Goal: Task Accomplishment & Management: Manage account settings

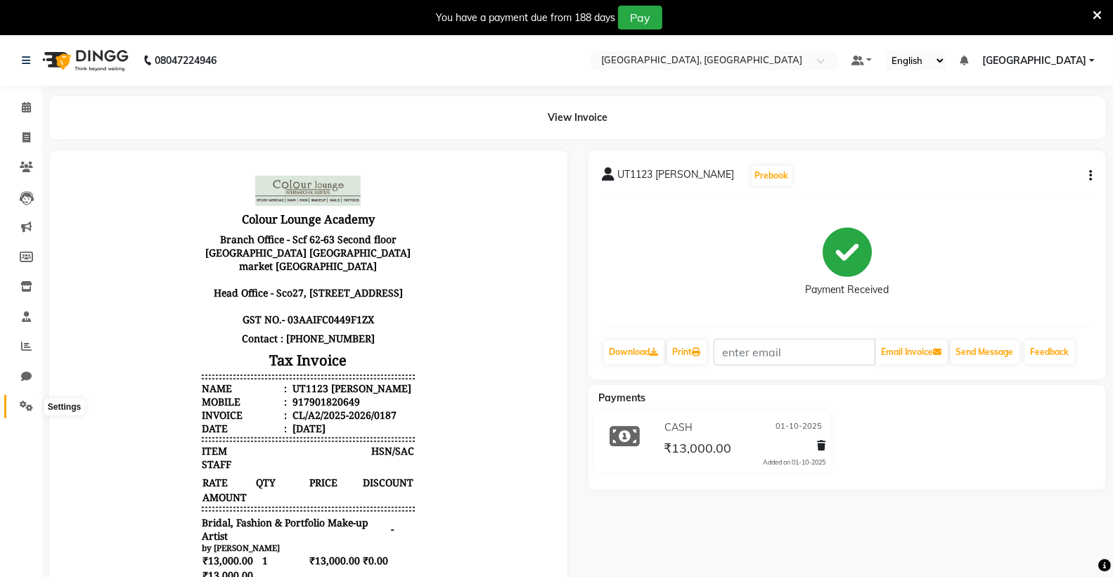
drag, startPoint x: 18, startPoint y: 409, endPoint x: 73, endPoint y: 406, distance: 54.9
click at [20, 409] on icon at bounding box center [26, 406] width 13 height 11
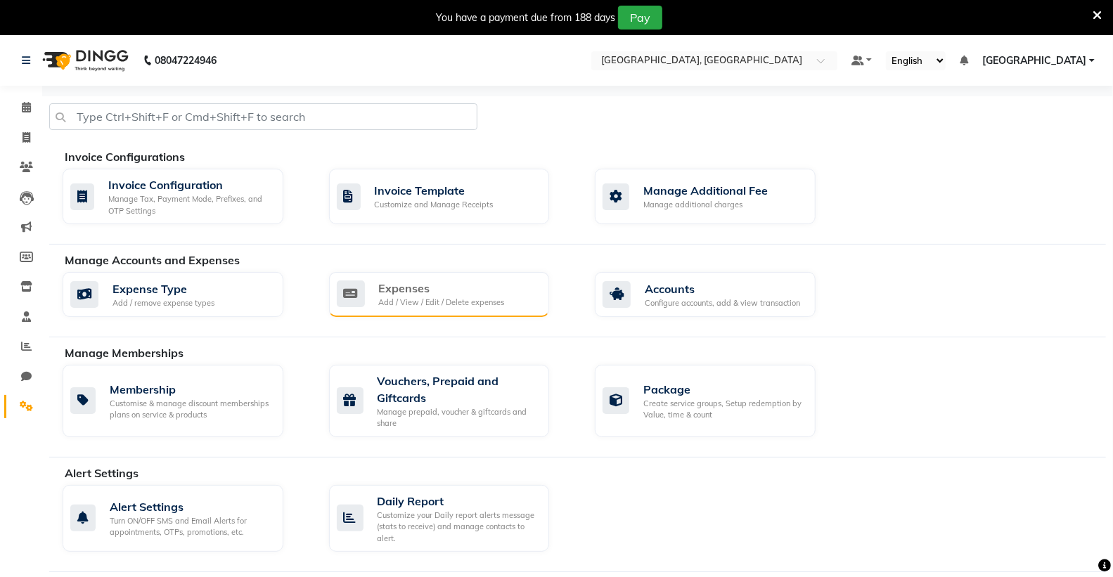
click at [436, 298] on div "Add / View / Edit / Delete expenses" at bounding box center [442, 303] width 126 height 12
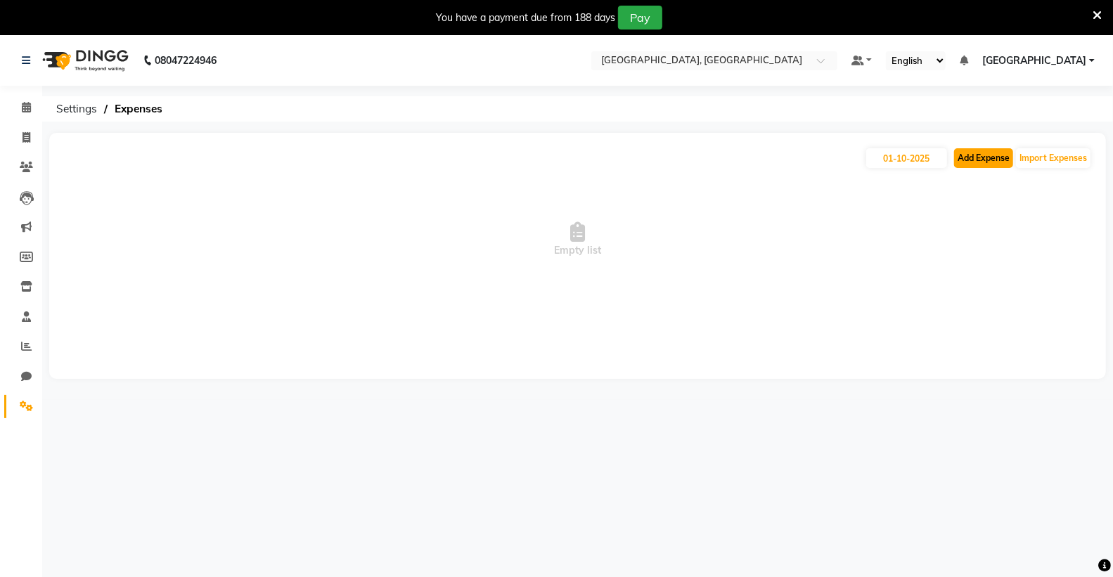
click at [995, 153] on button "Add Expense" at bounding box center [983, 158] width 59 height 20
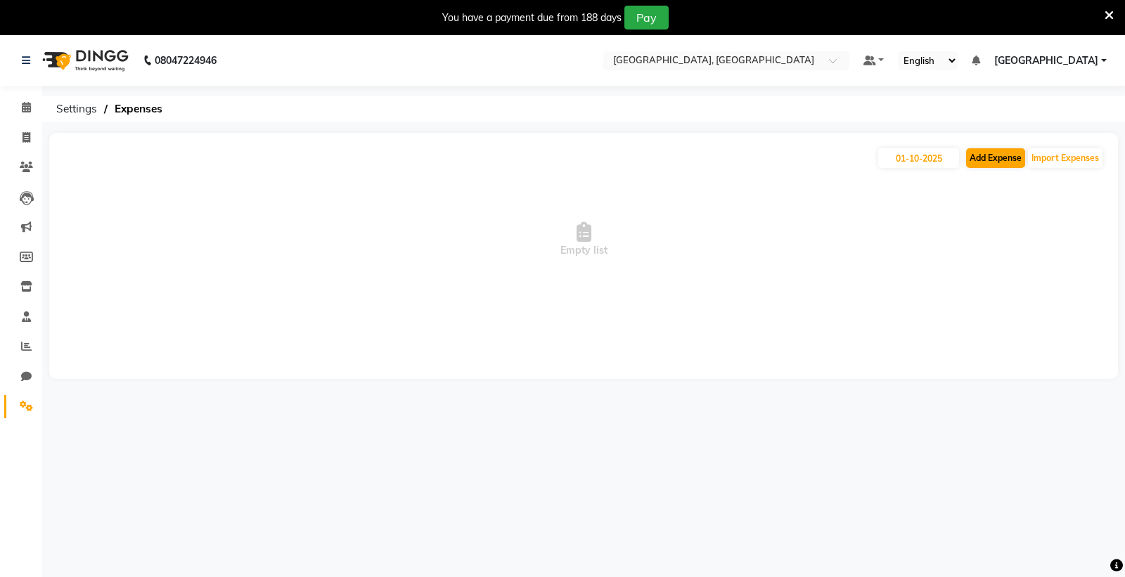
select select "1"
select select "6945"
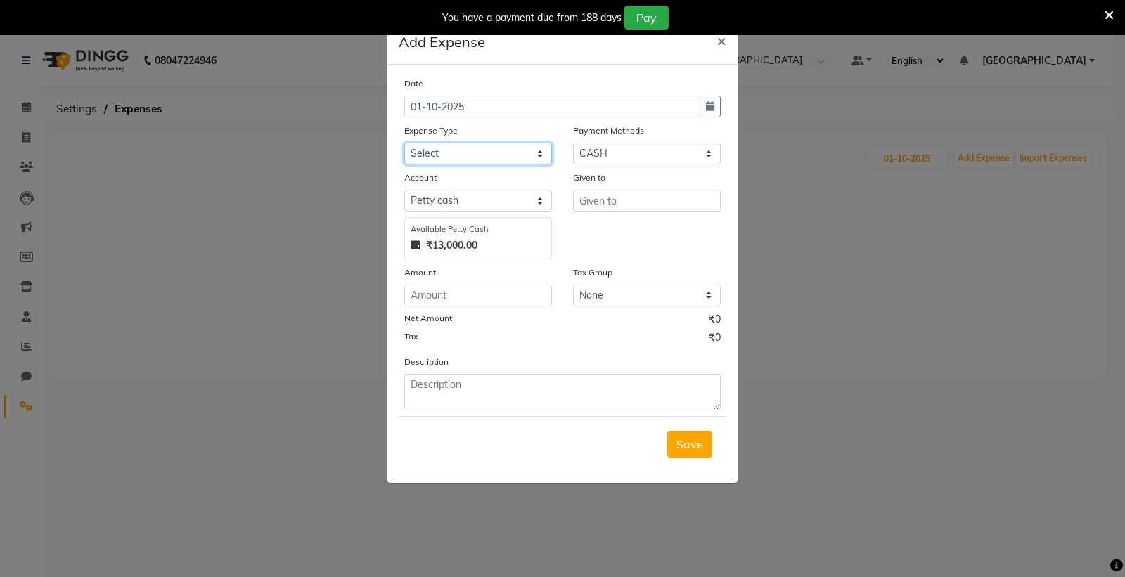
click at [432, 143] on select "Select Advance Salary Bank charges Car maintenance Cash transfer to bank Cash t…" at bounding box center [478, 154] width 148 height 22
select select "18"
click at [404, 143] on select "Select Advance Salary Bank charges Car maintenance Cash transfer to bank Cash t…" at bounding box center [478, 154] width 148 height 22
click at [465, 198] on select "Select [PERSON_NAME] cash Default account Expense Account" at bounding box center [478, 201] width 148 height 22
select select "7253"
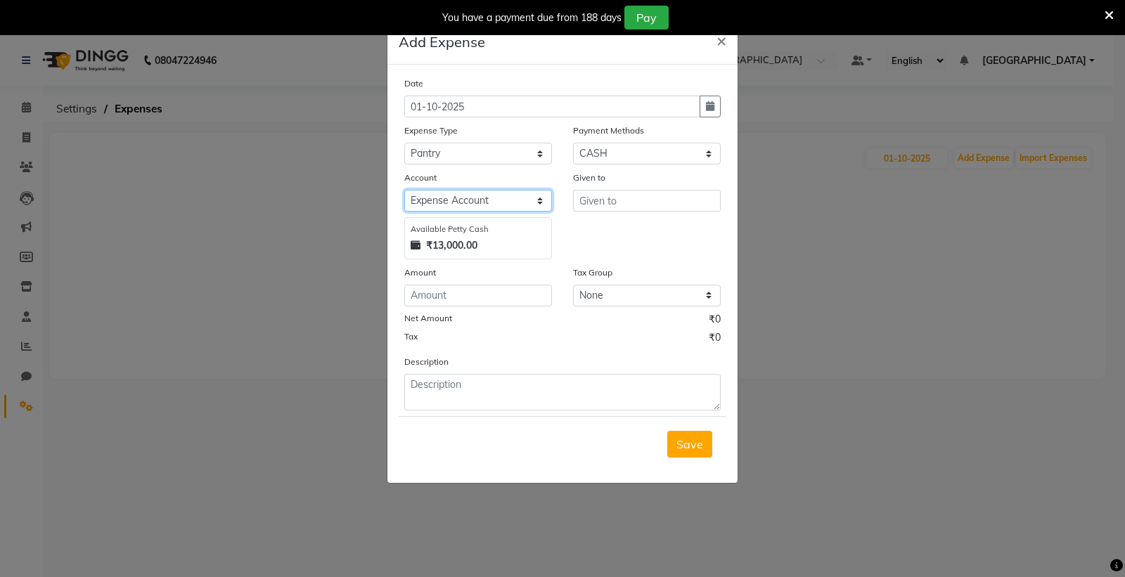
click at [404, 190] on select "Select [PERSON_NAME] cash Default account Expense Account" at bounding box center [478, 201] width 148 height 22
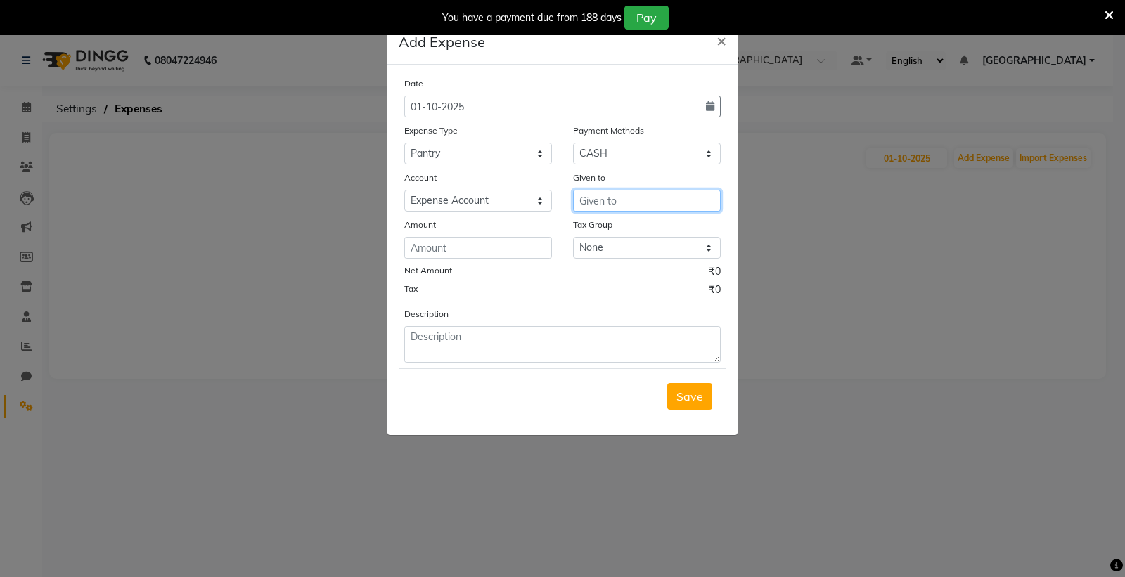
click at [590, 200] on input "text" at bounding box center [647, 201] width 148 height 22
type input "GAURAV"
click at [453, 247] on input "number" at bounding box center [478, 248] width 148 height 22
type input "64"
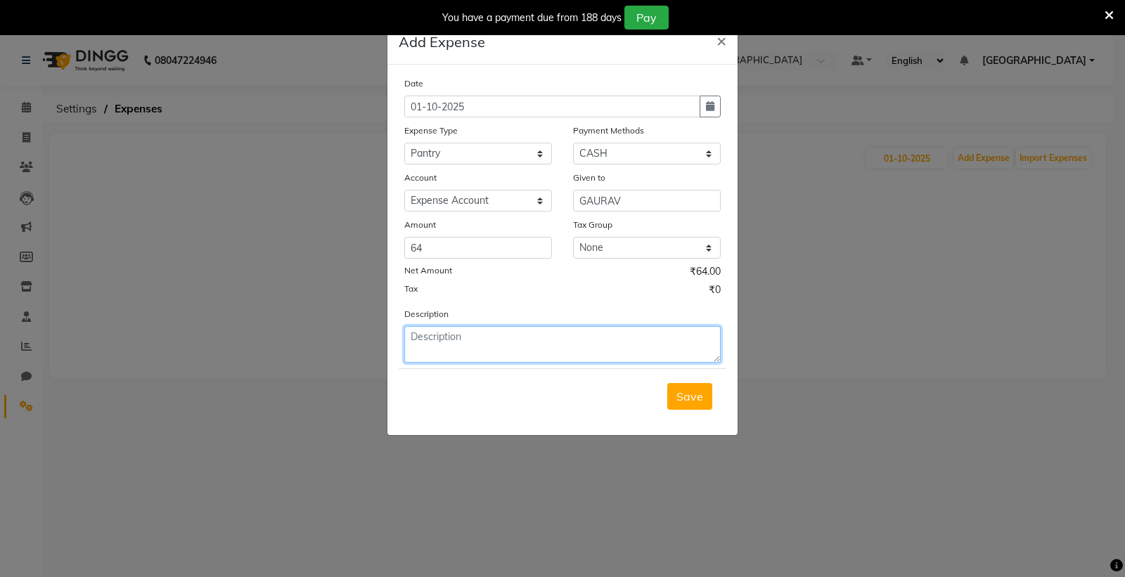
click at [427, 342] on textarea at bounding box center [562, 344] width 316 height 37
type textarea "2 PKT MILK"
click at [685, 401] on span "Save" at bounding box center [689, 396] width 27 height 14
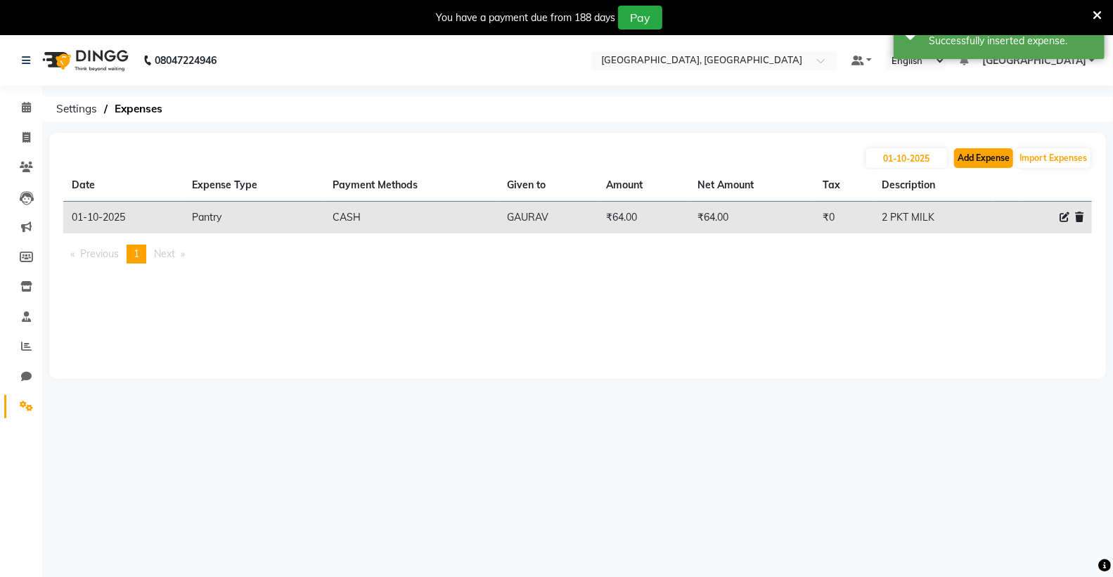
click at [989, 155] on button "Add Expense" at bounding box center [983, 158] width 59 height 20
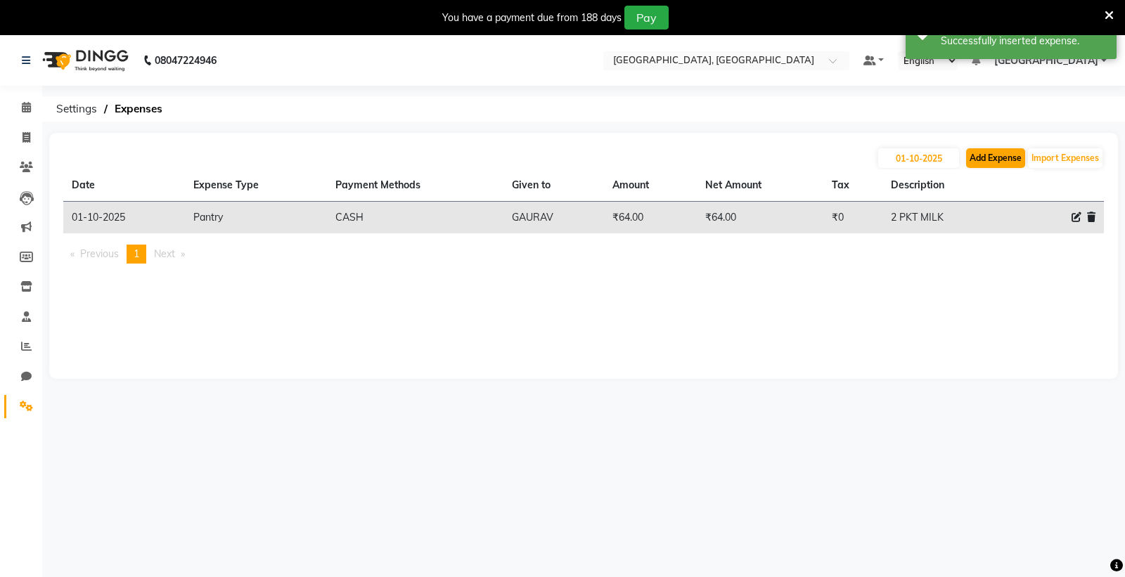
select select "1"
select select "6945"
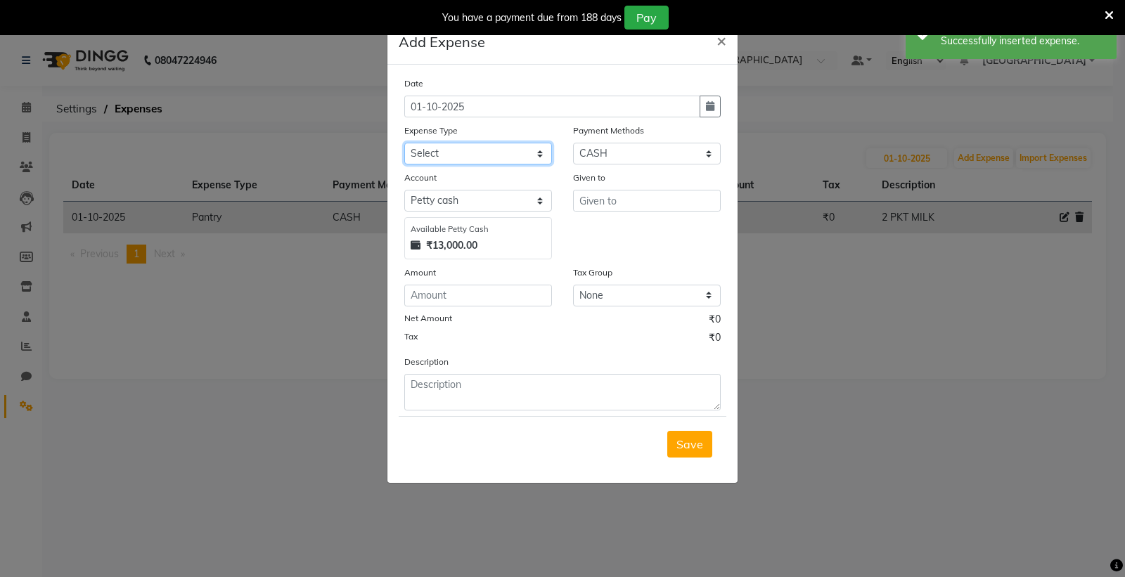
click at [427, 148] on select "Select Advance Salary Bank charges Car maintenance Cash transfer to bank Cash t…" at bounding box center [478, 154] width 148 height 22
select select "18"
click at [404, 143] on select "Select Advance Salary Bank charges Car maintenance Cash transfer to bank Cash t…" at bounding box center [478, 154] width 148 height 22
click at [479, 204] on select "Select [PERSON_NAME] cash Default account Expense Account" at bounding box center [478, 201] width 148 height 22
select select "7253"
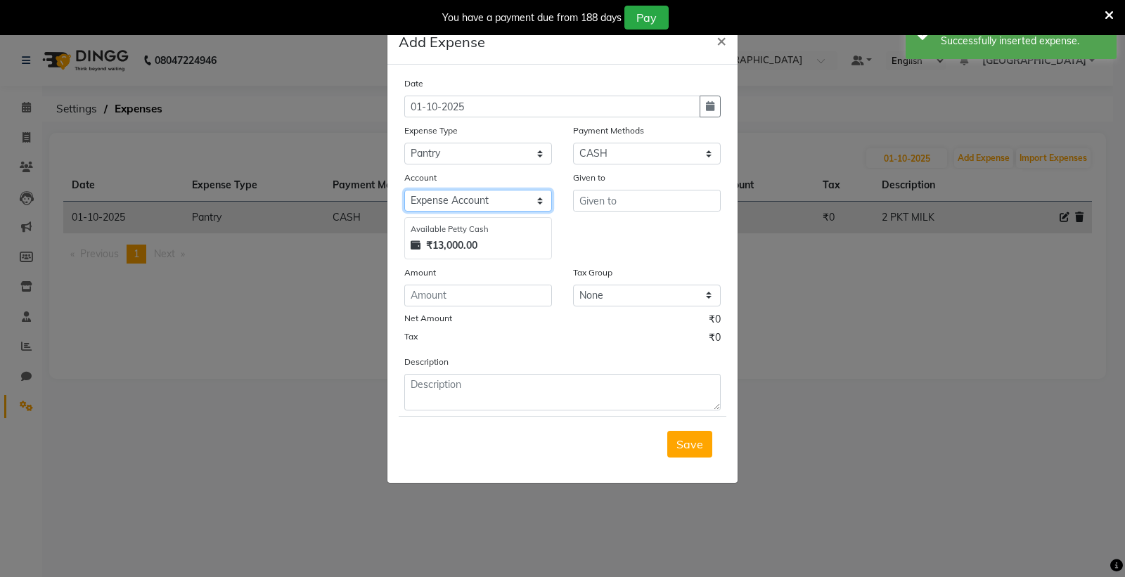
click at [404, 190] on select "Select [PERSON_NAME] cash Default account Expense Account" at bounding box center [478, 201] width 148 height 22
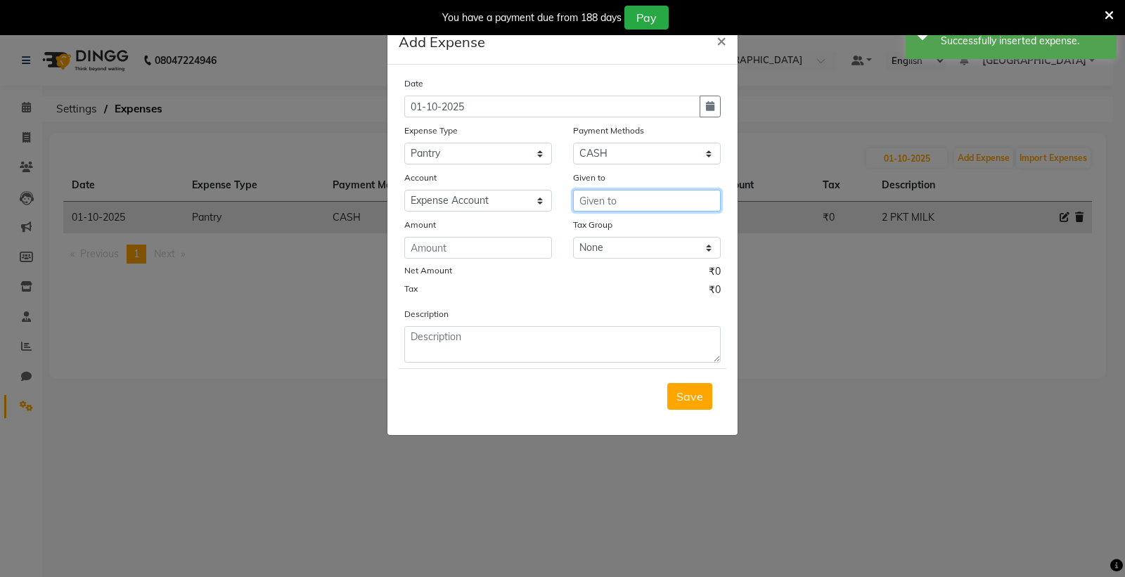
click at [621, 202] on input "text" at bounding box center [647, 201] width 148 height 22
type input "J"
type input "GAURAV"
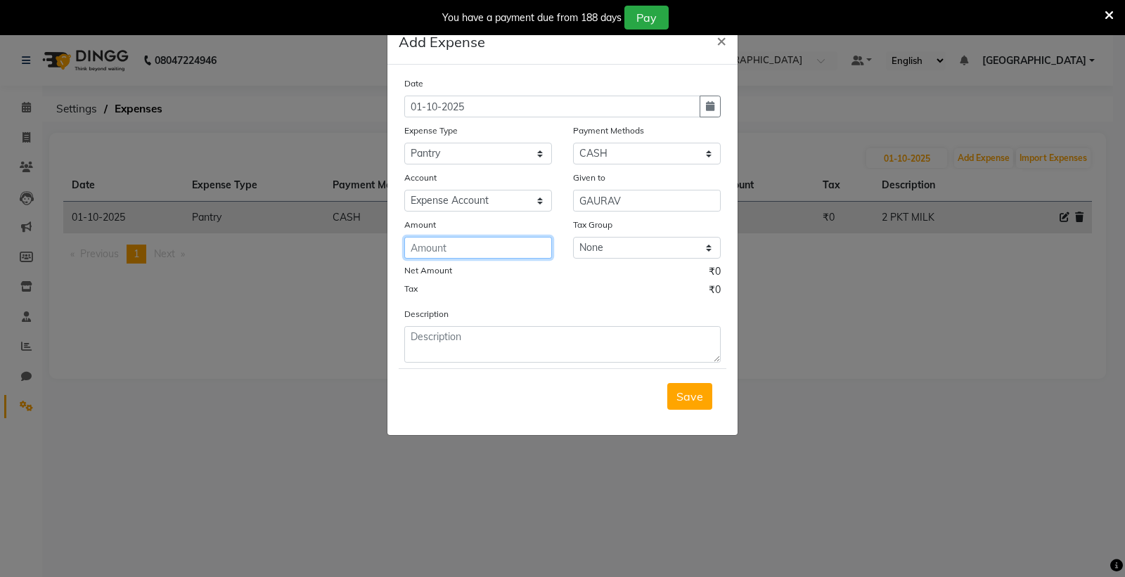
click at [482, 246] on input "number" at bounding box center [478, 248] width 148 height 22
type input "50"
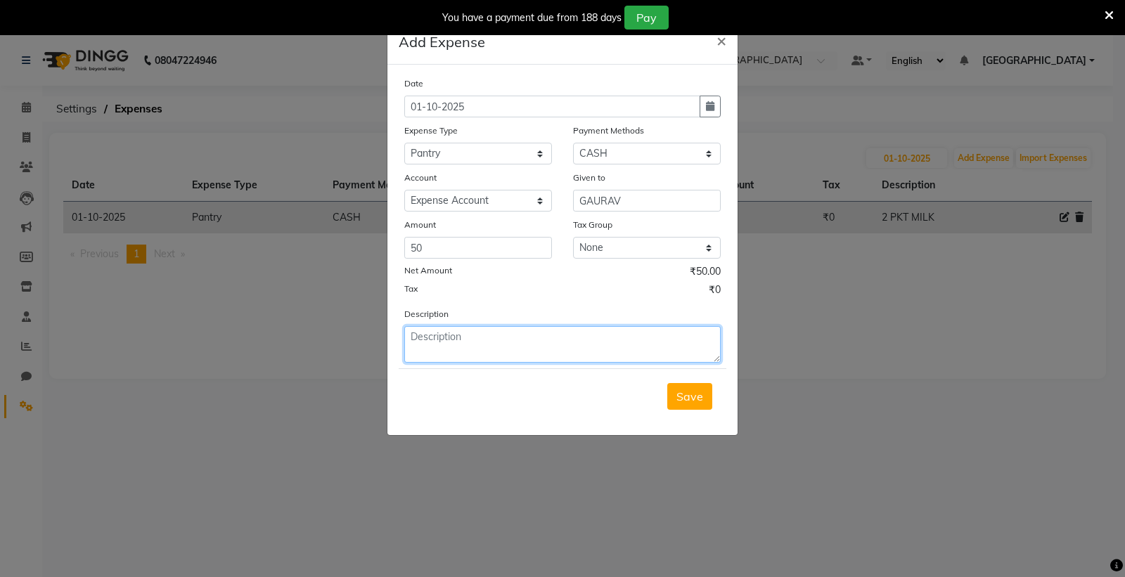
click at [441, 344] on textarea at bounding box center [562, 344] width 316 height 37
type textarea "1 GLASS JUICE"
drag, startPoint x: 683, startPoint y: 392, endPoint x: 706, endPoint y: 375, distance: 28.7
click at [683, 391] on span "Save" at bounding box center [689, 396] width 27 height 14
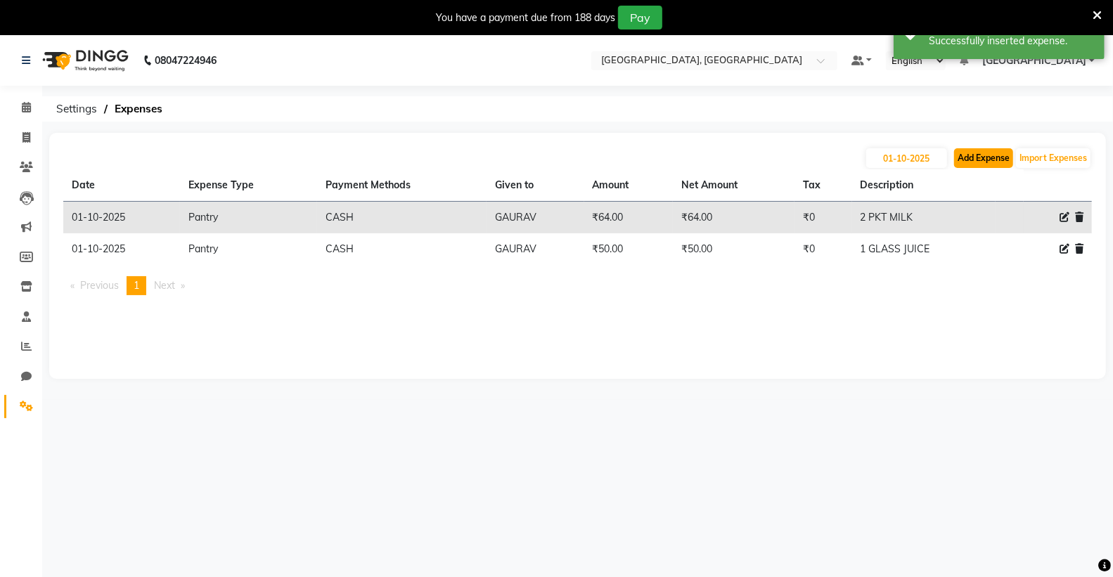
click at [974, 157] on button "Add Expense" at bounding box center [983, 158] width 59 height 20
select select "1"
select select "6945"
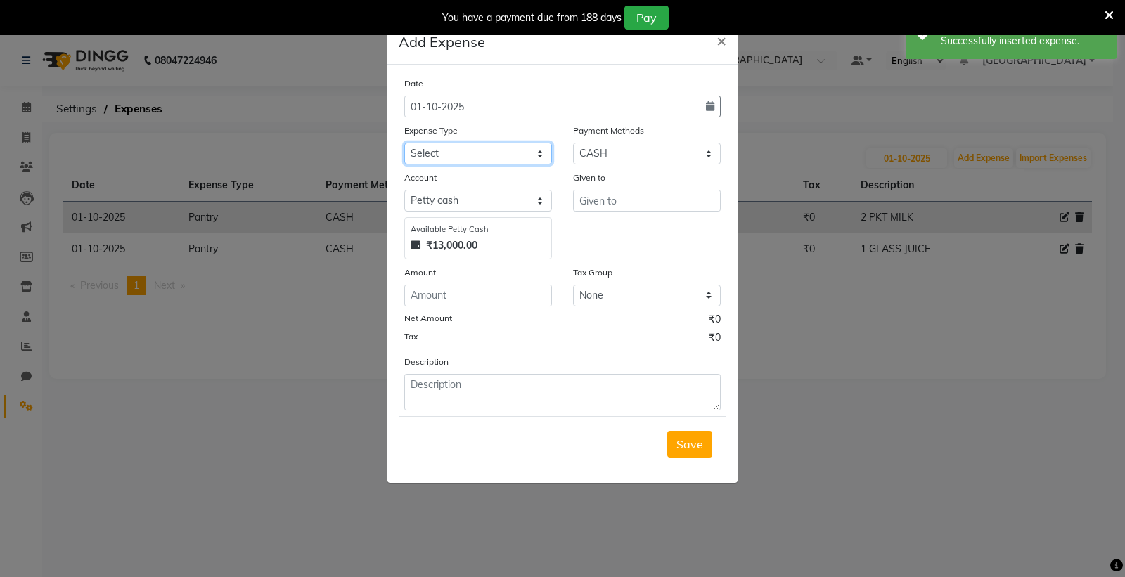
drag, startPoint x: 427, startPoint y: 149, endPoint x: 432, endPoint y: 164, distance: 15.6
click at [427, 150] on select "Select Advance Salary Bank charges Car maintenance Cash transfer to bank Cash t…" at bounding box center [478, 154] width 148 height 22
select select "18"
click at [404, 143] on select "Select Advance Salary Bank charges Car maintenance Cash transfer to bank Cash t…" at bounding box center [478, 154] width 148 height 22
click at [470, 206] on select "Select [PERSON_NAME] cash Default account Expense Account" at bounding box center [478, 201] width 148 height 22
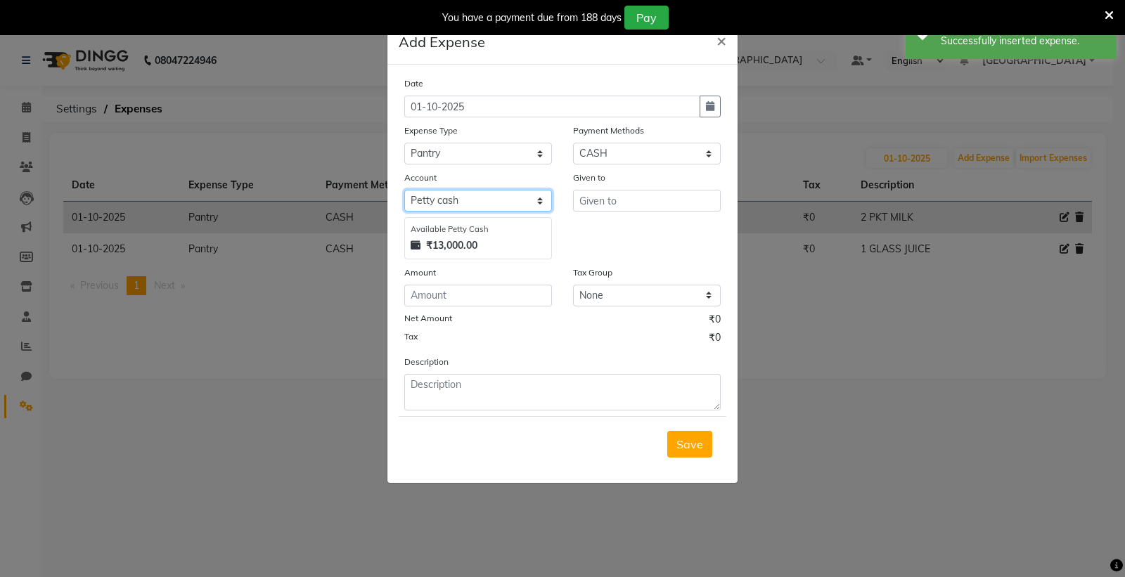
select select "7253"
click at [404, 190] on select "Select [PERSON_NAME] cash Default account Expense Account" at bounding box center [478, 201] width 148 height 22
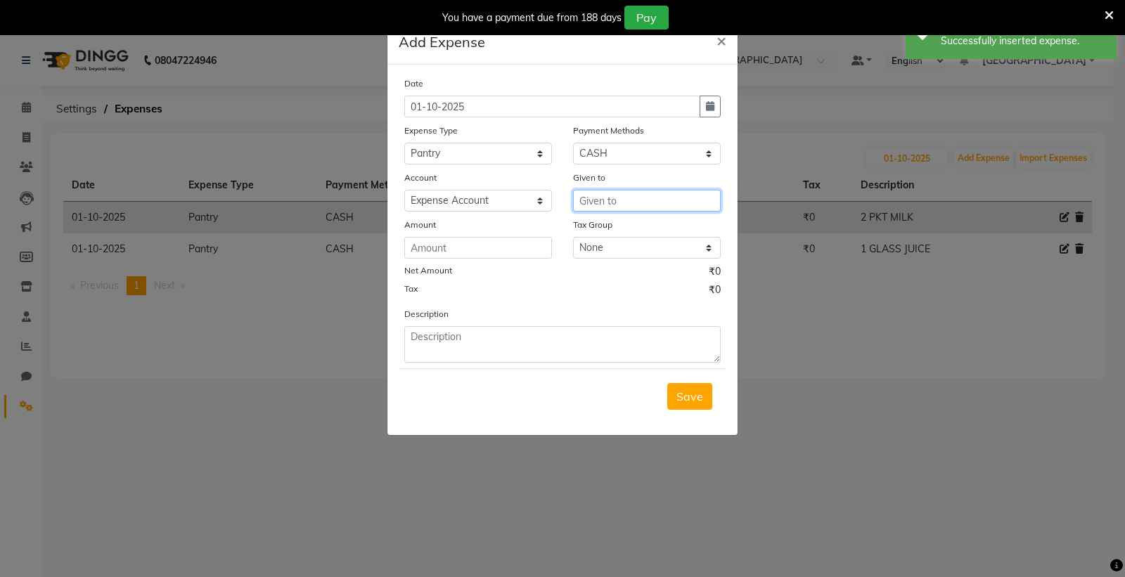
click at [588, 204] on input "text" at bounding box center [647, 201] width 148 height 22
type input "GAURAV"
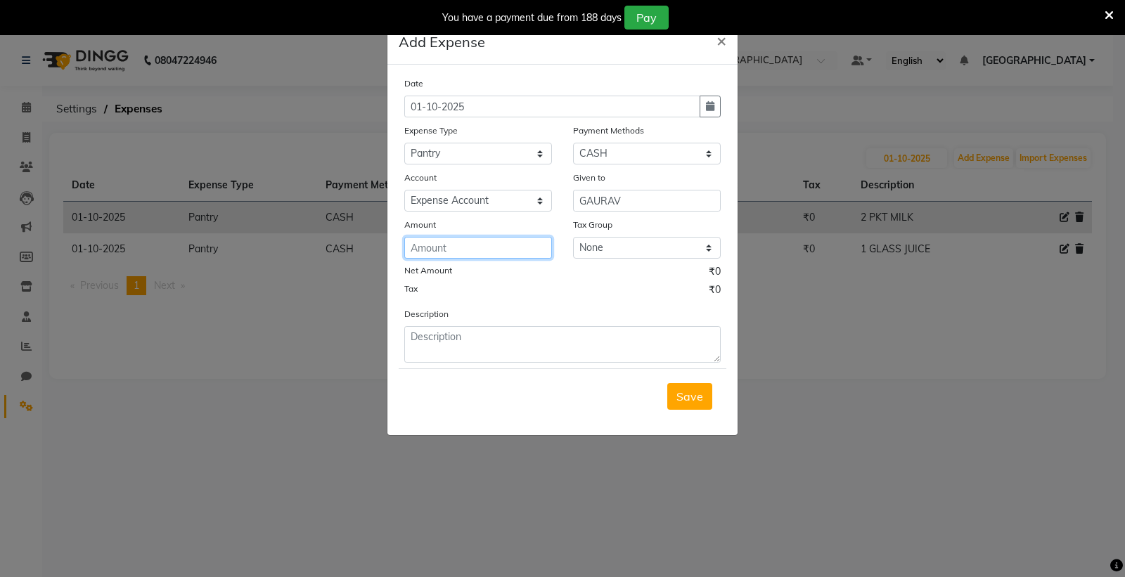
click at [489, 248] on input "number" at bounding box center [478, 248] width 148 height 22
type input "90"
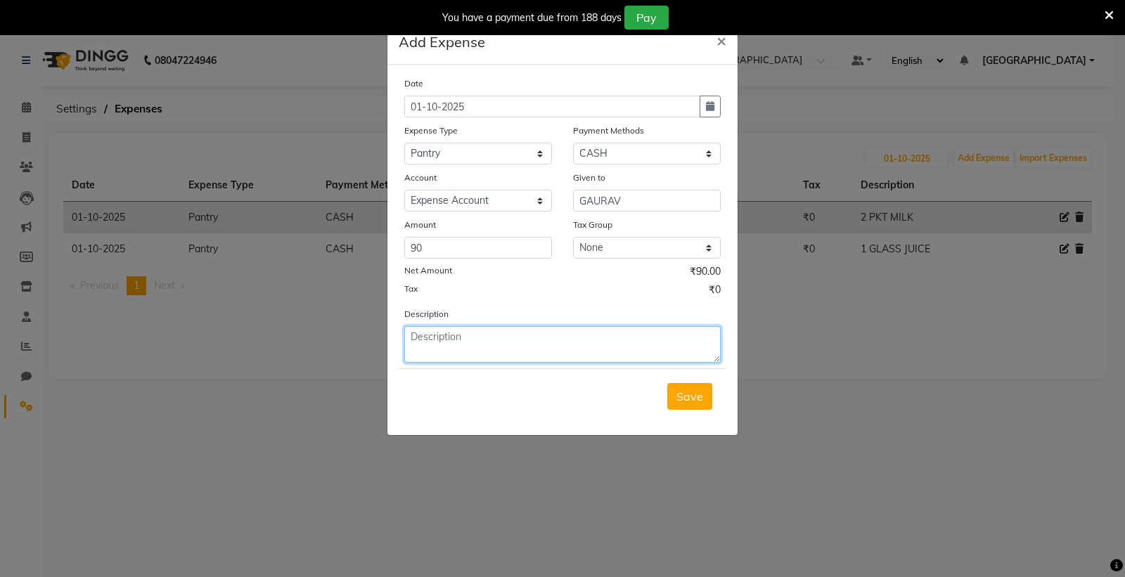
click at [455, 347] on textarea at bounding box center [562, 344] width 316 height 37
type textarea "LUNCH"
click at [676, 394] on button "Save" at bounding box center [689, 396] width 45 height 27
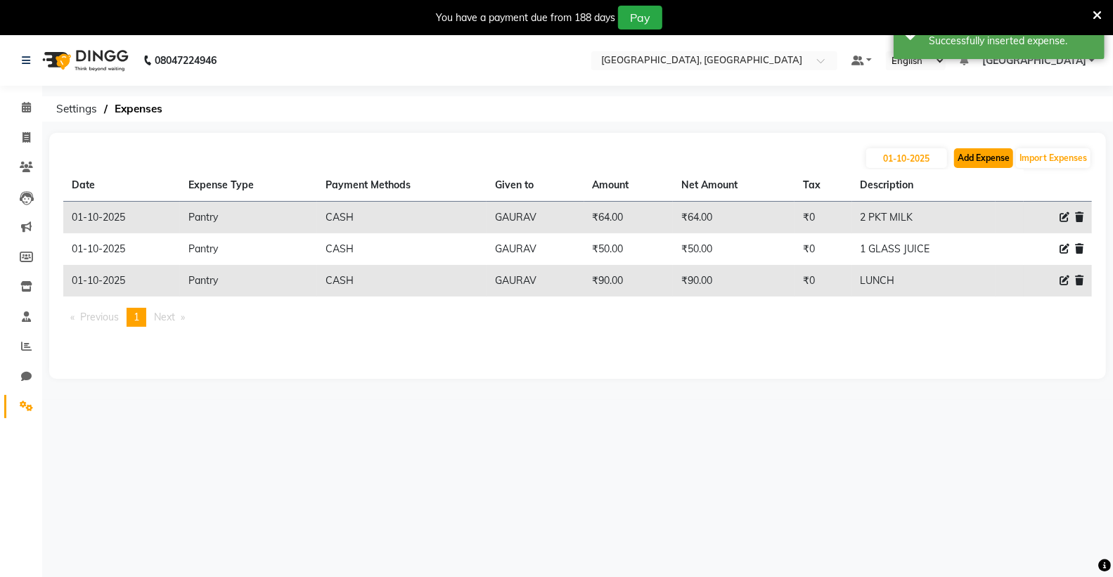
click at [1003, 162] on button "Add Expense" at bounding box center [983, 158] width 59 height 20
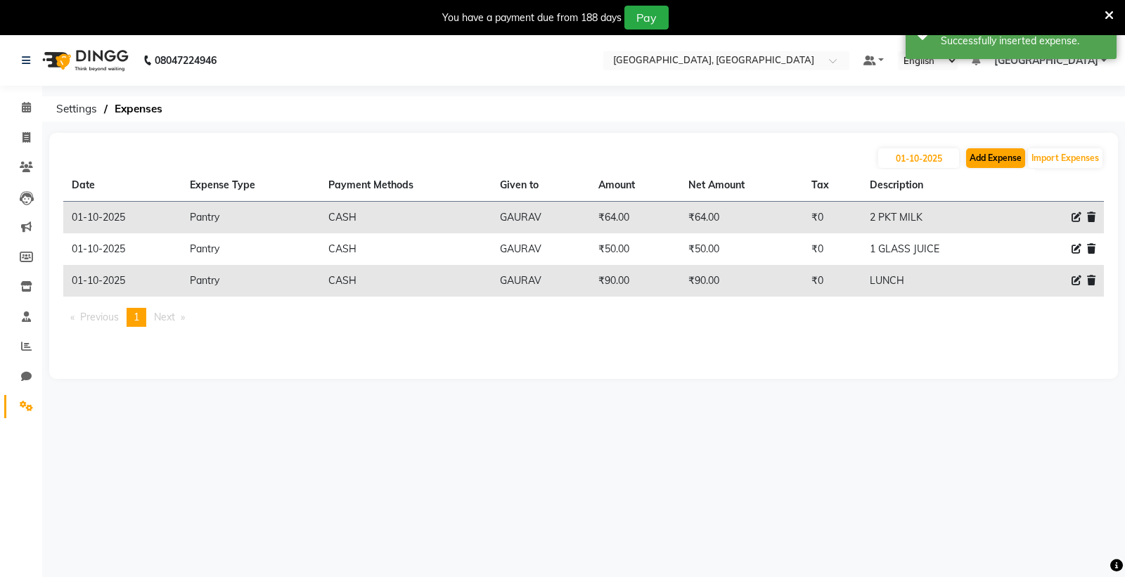
select select "1"
select select "6945"
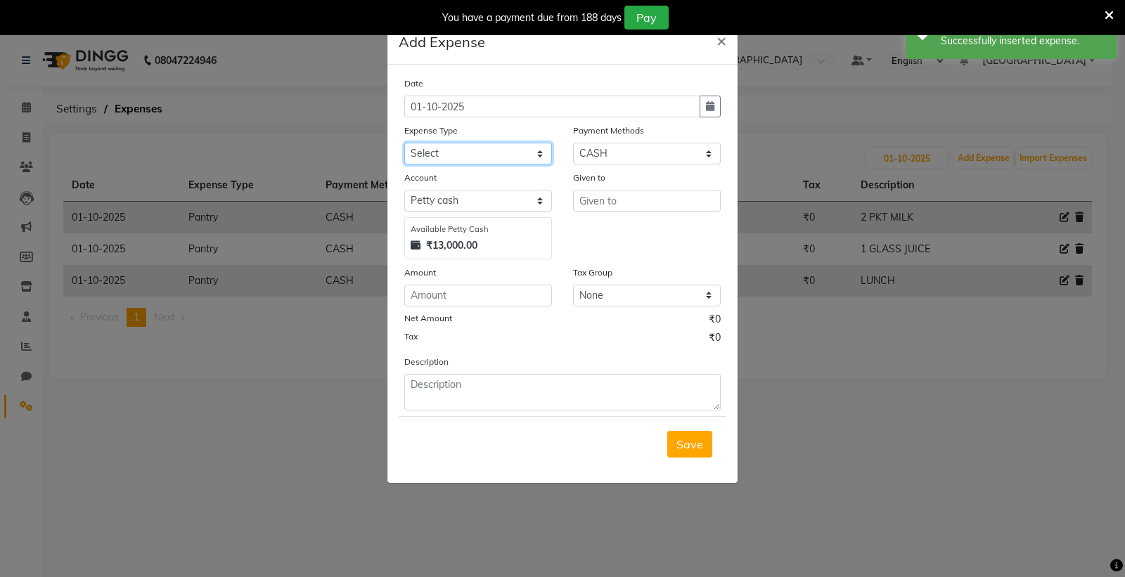
click at [481, 158] on select "Select Advance Salary Bank charges Car maintenance Cash transfer to bank Cash t…" at bounding box center [478, 154] width 148 height 22
select select "18"
click at [404, 143] on select "Select Advance Salary Bank charges Car maintenance Cash transfer to bank Cash t…" at bounding box center [478, 154] width 148 height 22
click at [473, 197] on select "Select [PERSON_NAME] cash Default account Expense Account" at bounding box center [478, 201] width 148 height 22
select select "7253"
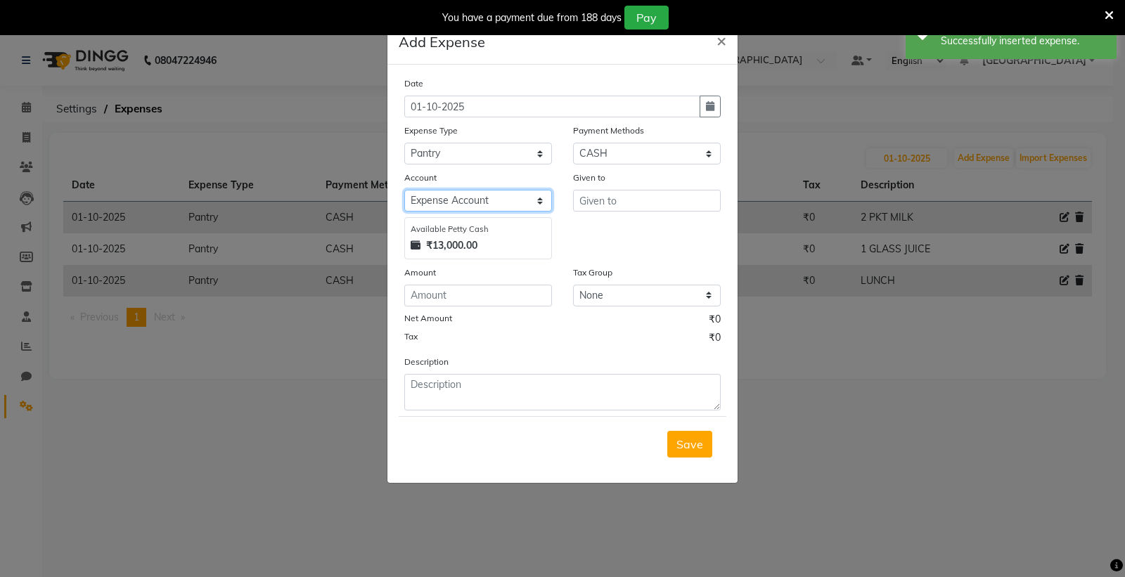
click at [404, 190] on select "Select [PERSON_NAME] cash Default account Expense Account" at bounding box center [478, 201] width 148 height 22
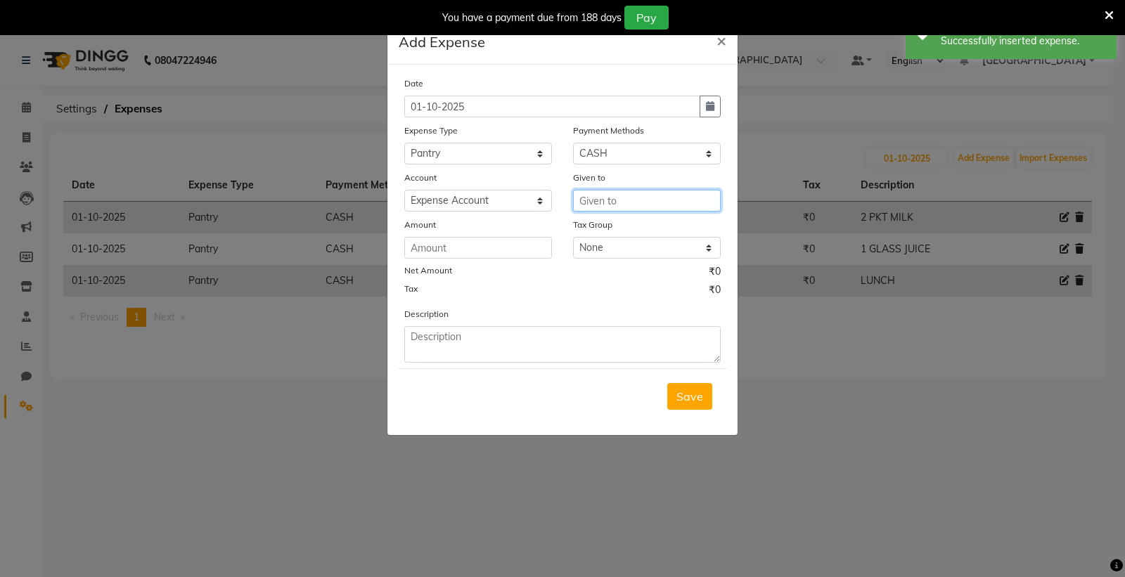
click at [584, 200] on input "text" at bounding box center [647, 201] width 148 height 22
type input "GAURAV"
click at [502, 253] on input "number" at bounding box center [478, 248] width 148 height 22
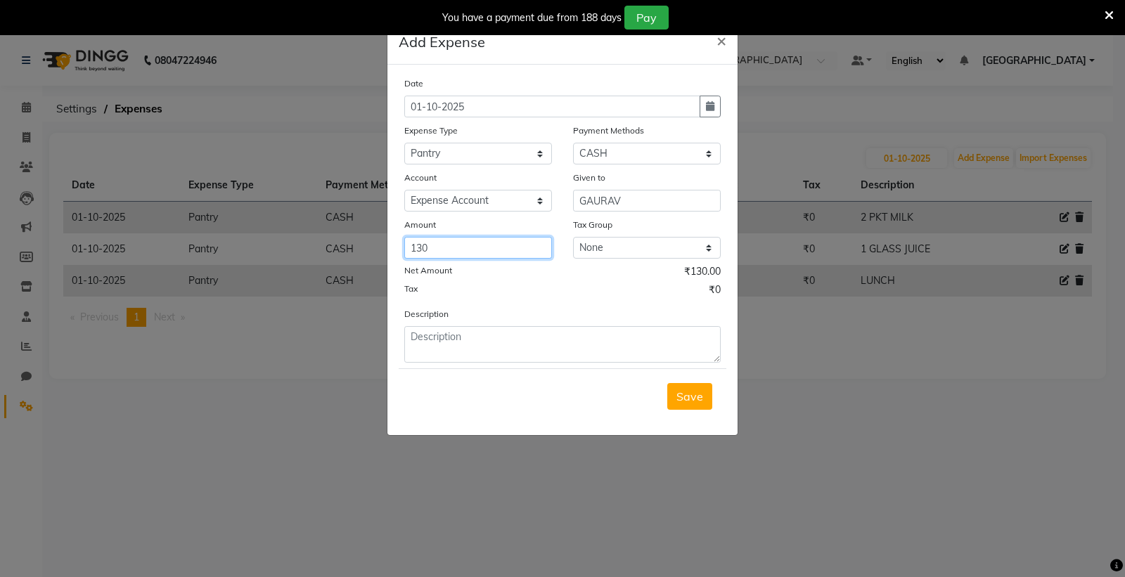
type input "130"
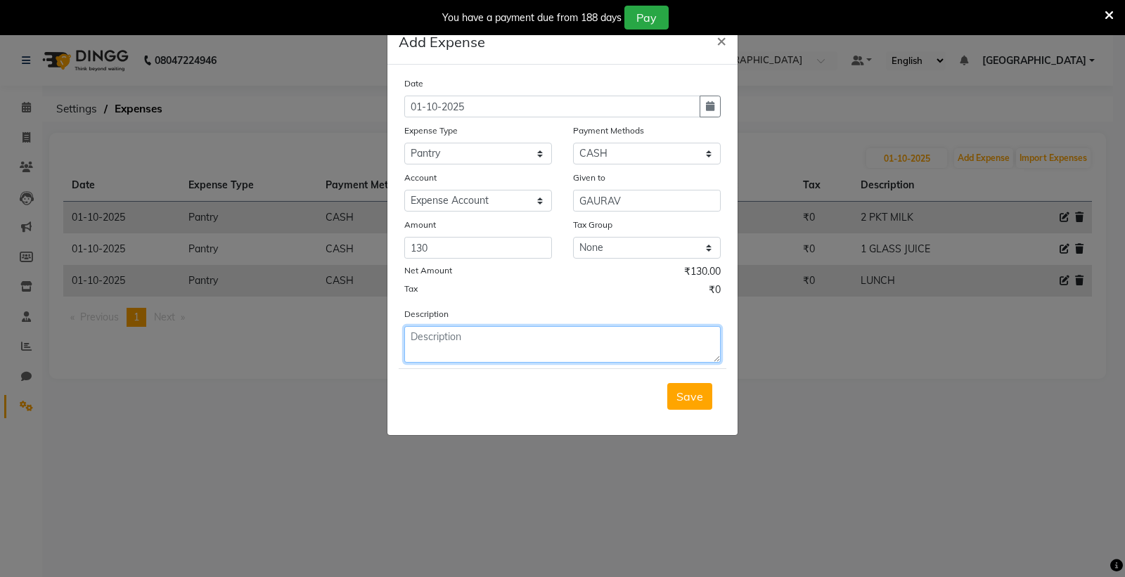
click at [478, 338] on textarea at bounding box center [562, 344] width 316 height 37
type textarea "COLD DRINK 3L"
drag, startPoint x: 693, startPoint y: 401, endPoint x: 682, endPoint y: 362, distance: 40.3
click at [694, 396] on span "Save" at bounding box center [689, 396] width 27 height 14
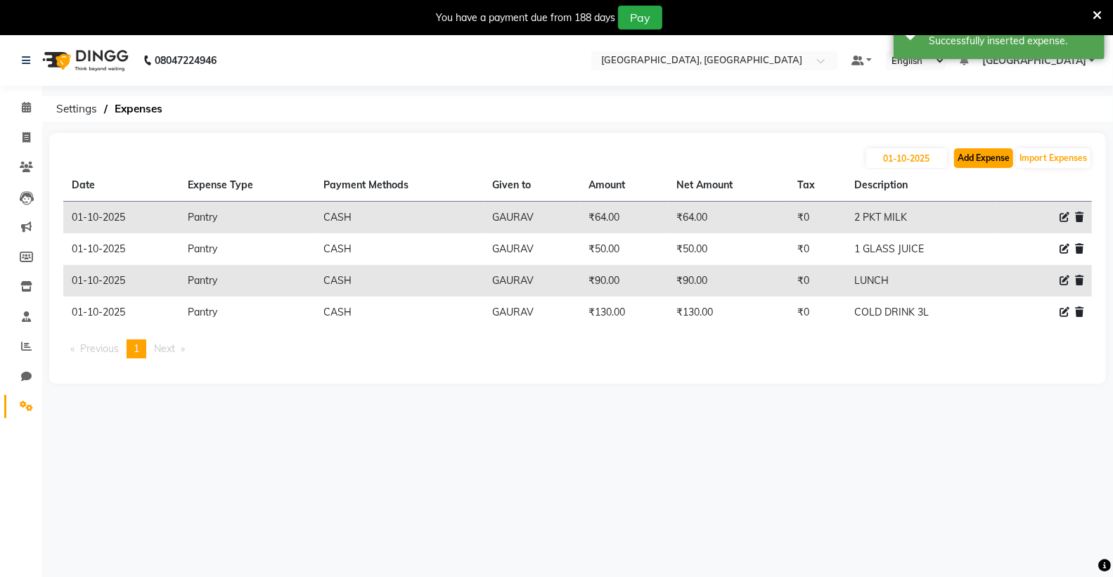
click at [978, 155] on button "Add Expense" at bounding box center [983, 158] width 59 height 20
select select "1"
select select "6945"
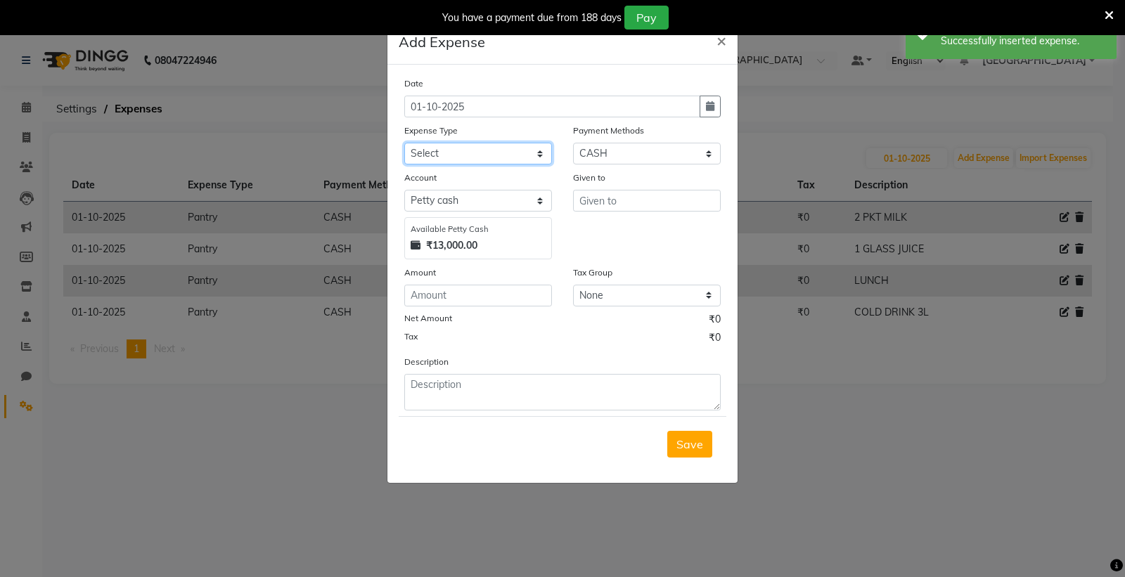
drag, startPoint x: 440, startPoint y: 146, endPoint x: 444, endPoint y: 160, distance: 14.7
click at [444, 150] on select "Select Advance Salary Bank charges Car maintenance Cash transfer to bank Cash t…" at bounding box center [478, 154] width 148 height 22
select select "10"
click at [404, 143] on select "Select Advance Salary Bank charges Car maintenance Cash transfer to bank Cash t…" at bounding box center [478, 154] width 148 height 22
drag, startPoint x: 501, startPoint y: 199, endPoint x: 496, endPoint y: 209, distance: 11.3
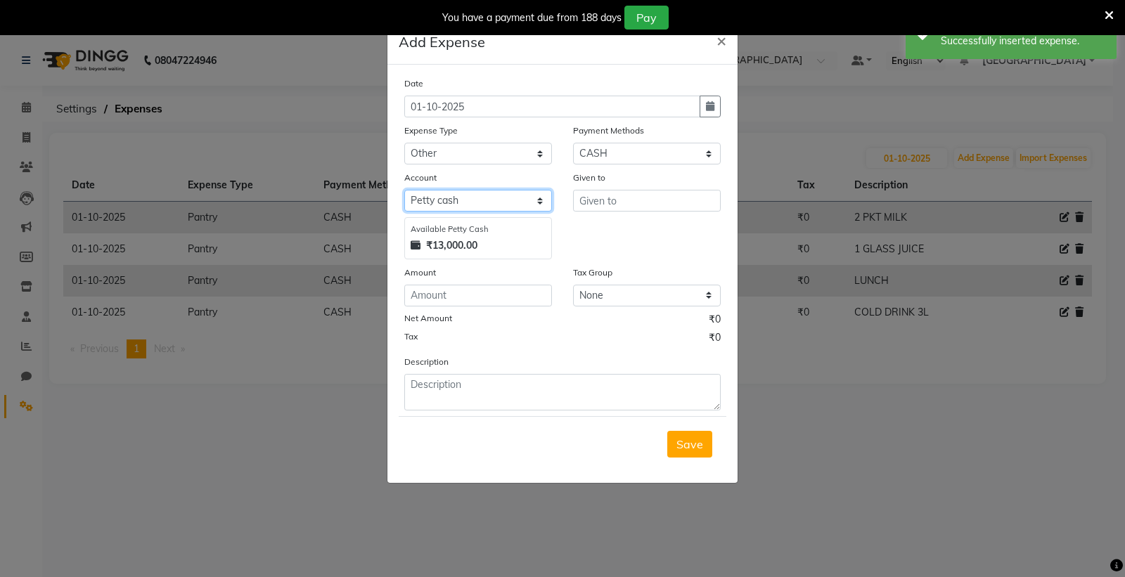
click at [500, 198] on select "Select [PERSON_NAME] cash Default account Expense Account" at bounding box center [478, 201] width 148 height 22
select select "7253"
click at [404, 190] on select "Select [PERSON_NAME] cash Default account Expense Account" at bounding box center [478, 201] width 148 height 22
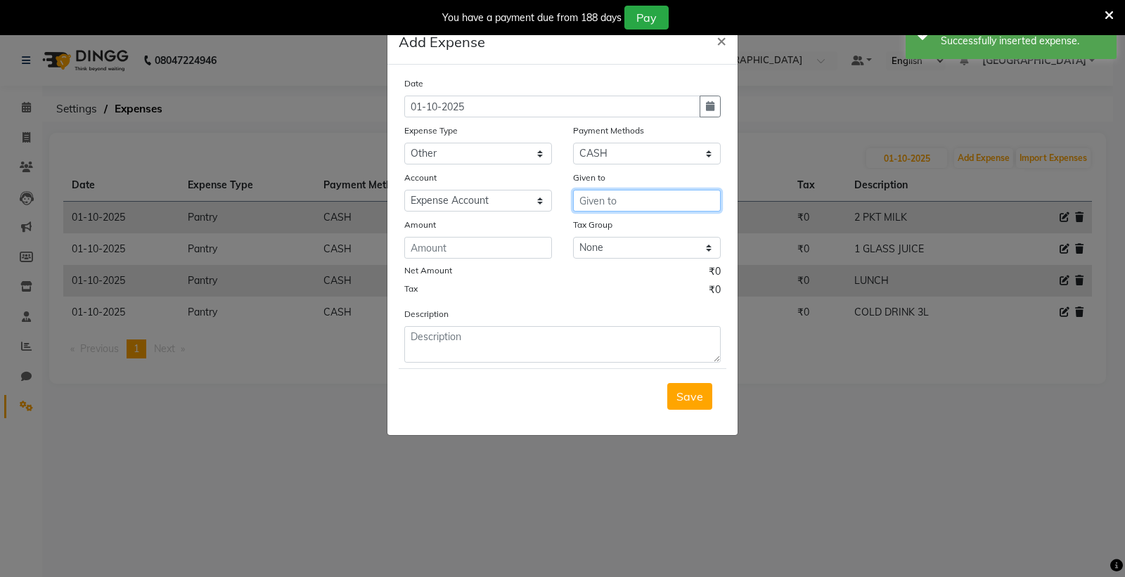
click at [596, 198] on input "text" at bounding box center [647, 201] width 148 height 22
type input "GAURAV"
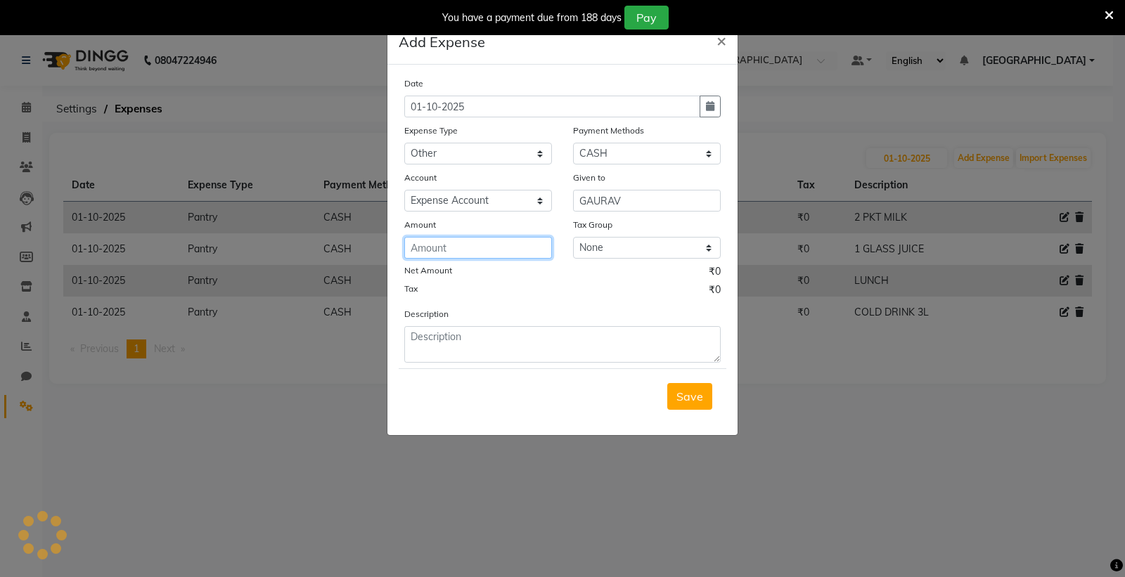
click at [515, 252] on input "number" at bounding box center [478, 248] width 148 height 22
type input "100"
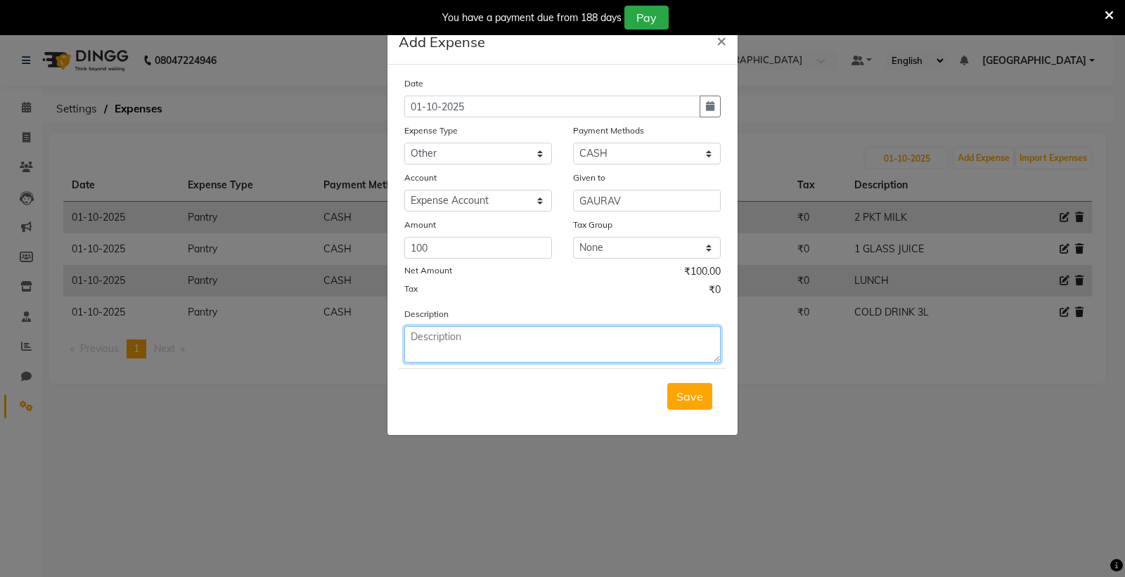
click at [447, 337] on textarea at bounding box center [562, 344] width 316 height 37
type textarea "G"
type textarea "FAN EXPENSE"
click at [699, 392] on span "Save" at bounding box center [689, 396] width 27 height 14
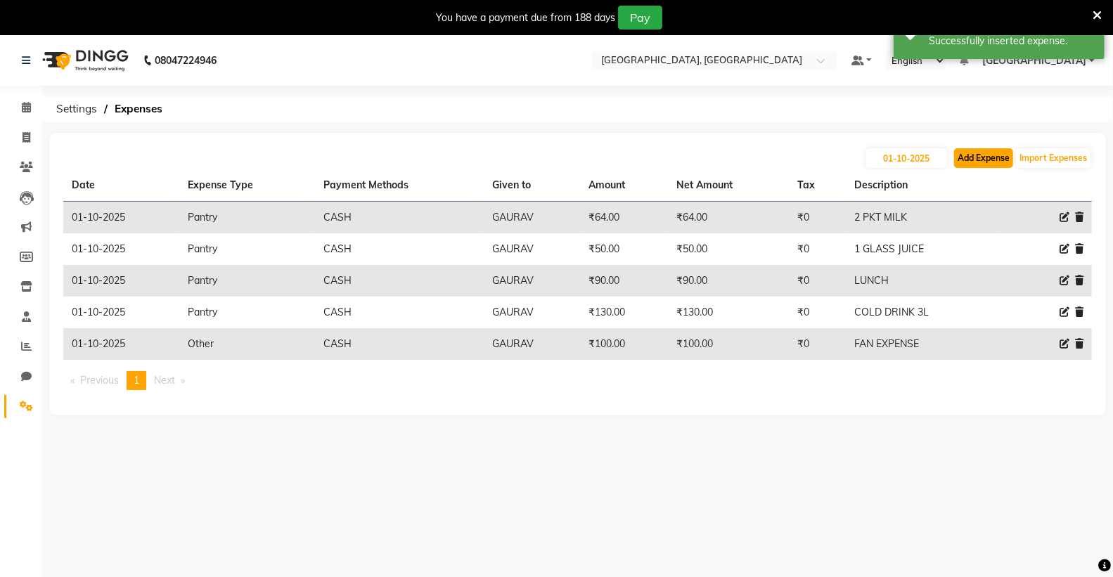
click at [972, 153] on button "Add Expense" at bounding box center [983, 158] width 59 height 20
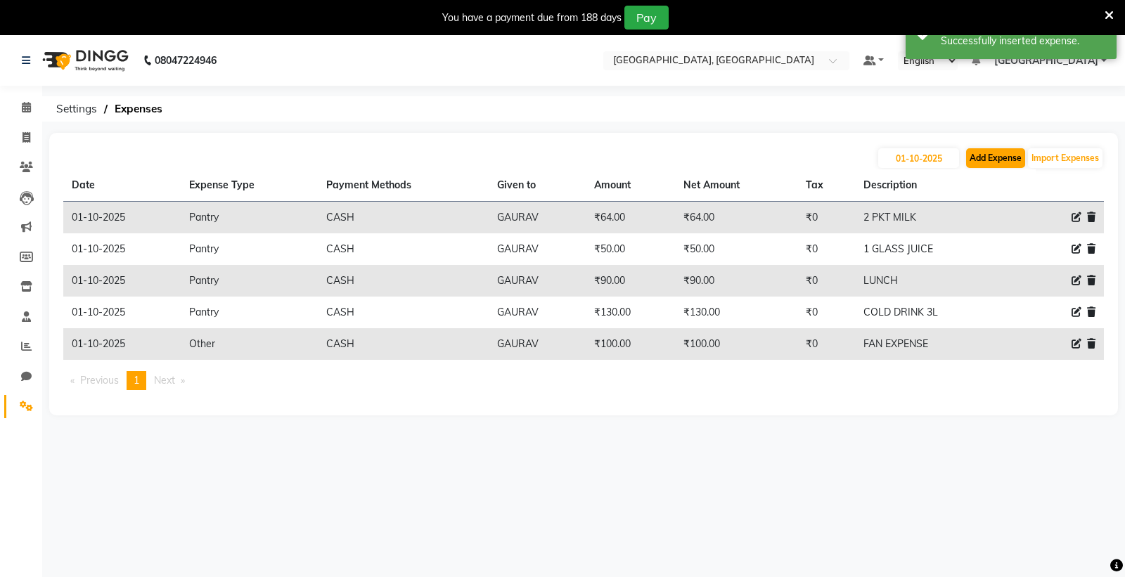
select select "1"
select select "6945"
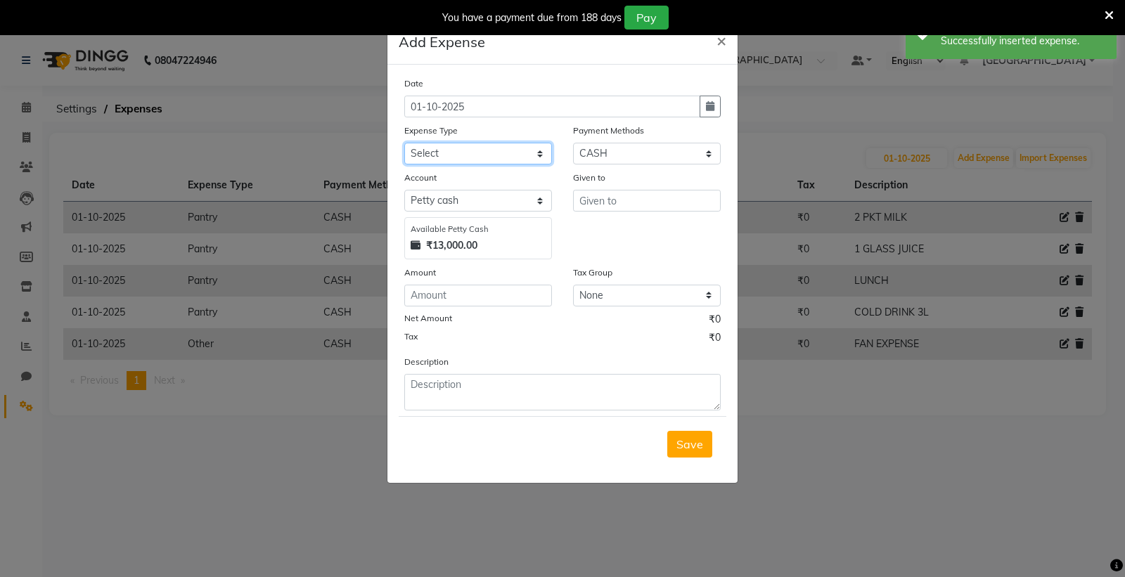
click at [423, 152] on select "Select Advance Salary Bank charges Car maintenance Cash transfer to bank Cash t…" at bounding box center [478, 154] width 148 height 22
click at [404, 143] on select "Select Advance Salary Bank charges Car maintenance Cash transfer to bank Cash t…" at bounding box center [478, 154] width 148 height 22
click at [481, 194] on select "Select [PERSON_NAME] cash Default account Expense Account" at bounding box center [478, 201] width 148 height 22
click at [482, 153] on select "Select Advance Salary Bank charges Car maintenance Cash transfer to bank Cash t…" at bounding box center [478, 154] width 148 height 22
select select "10"
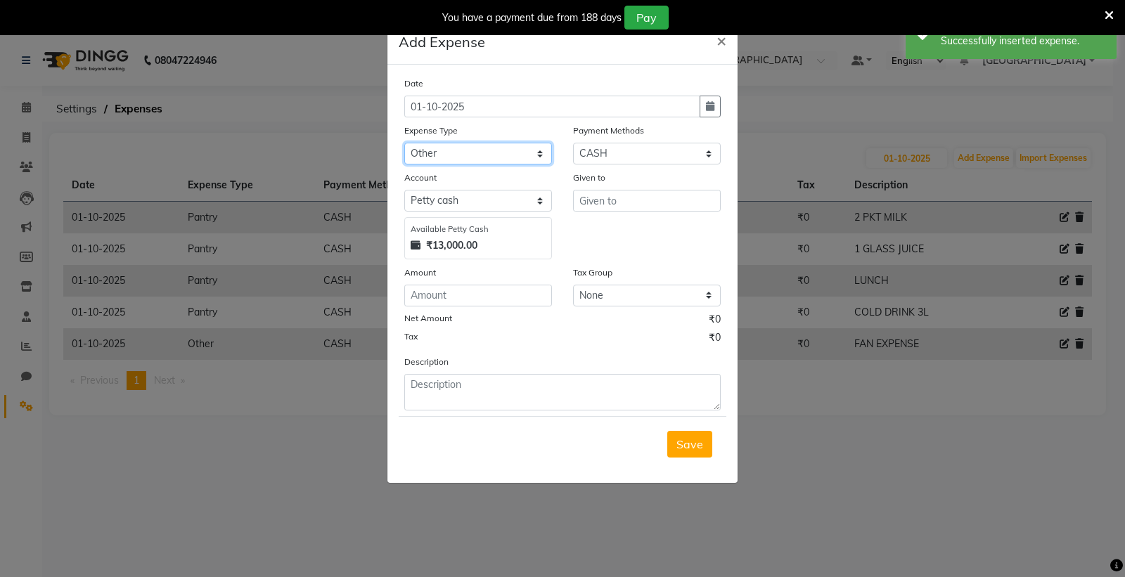
click at [404, 143] on select "Select Advance Salary Bank charges Car maintenance Cash transfer to bank Cash t…" at bounding box center [478, 154] width 148 height 22
drag, startPoint x: 474, startPoint y: 194, endPoint x: 478, endPoint y: 209, distance: 16.0
click at [475, 200] on select "Select [PERSON_NAME] cash Default account Expense Account" at bounding box center [478, 201] width 148 height 22
select select "7253"
click at [404, 190] on select "Select [PERSON_NAME] cash Default account Expense Account" at bounding box center [478, 201] width 148 height 22
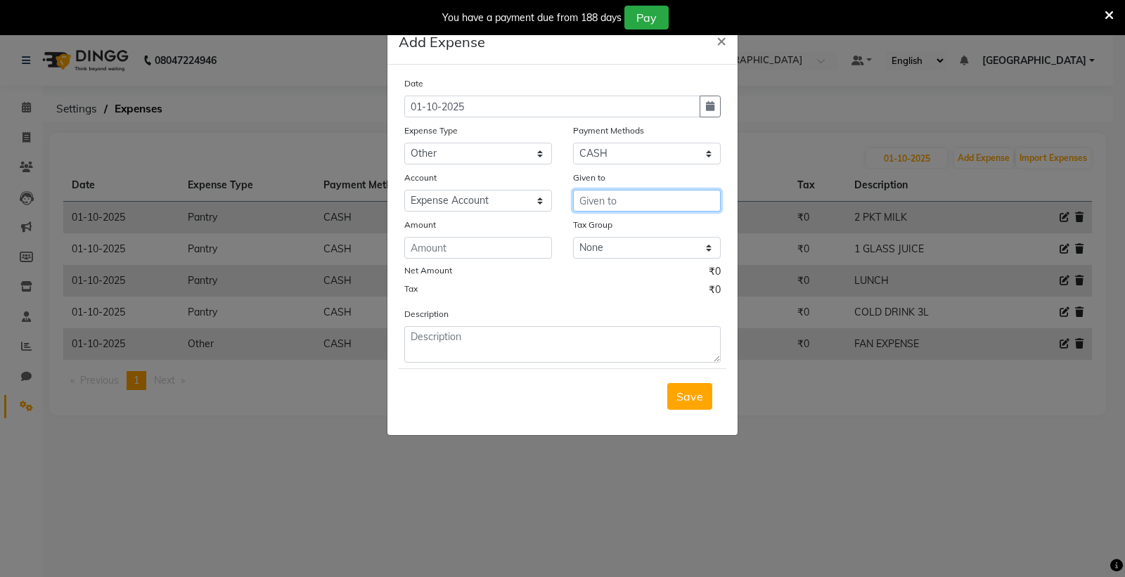
click at [595, 205] on input "text" at bounding box center [647, 201] width 148 height 22
type input "GAURAV"
click at [467, 241] on input "number" at bounding box center [478, 248] width 148 height 22
type input "40"
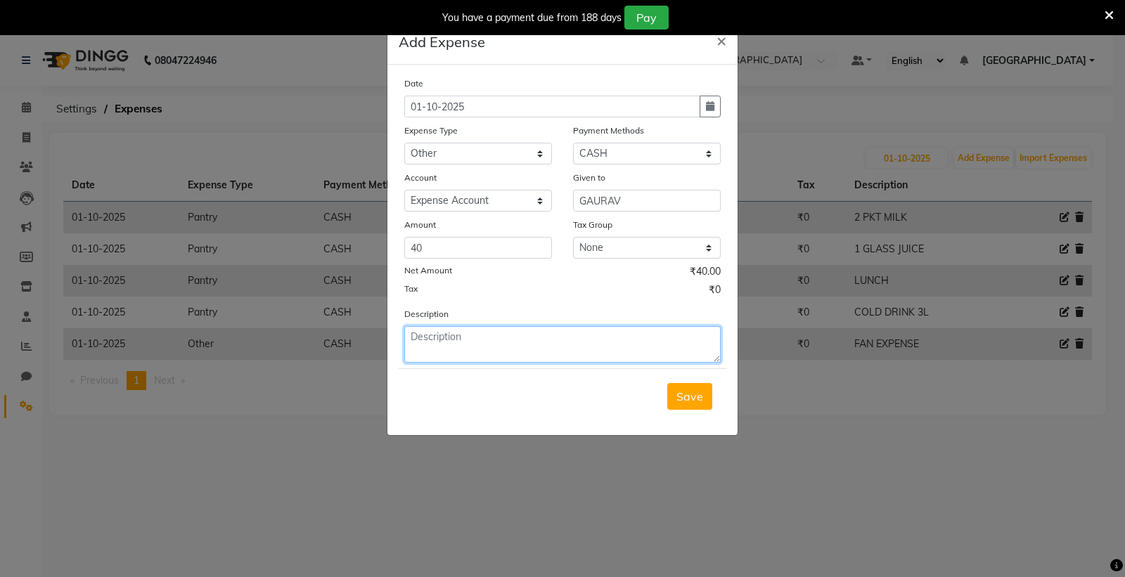
click at [437, 351] on textarea at bounding box center [562, 344] width 316 height 37
type textarea "G"
type textarea "DISPOSABLE GLASS"
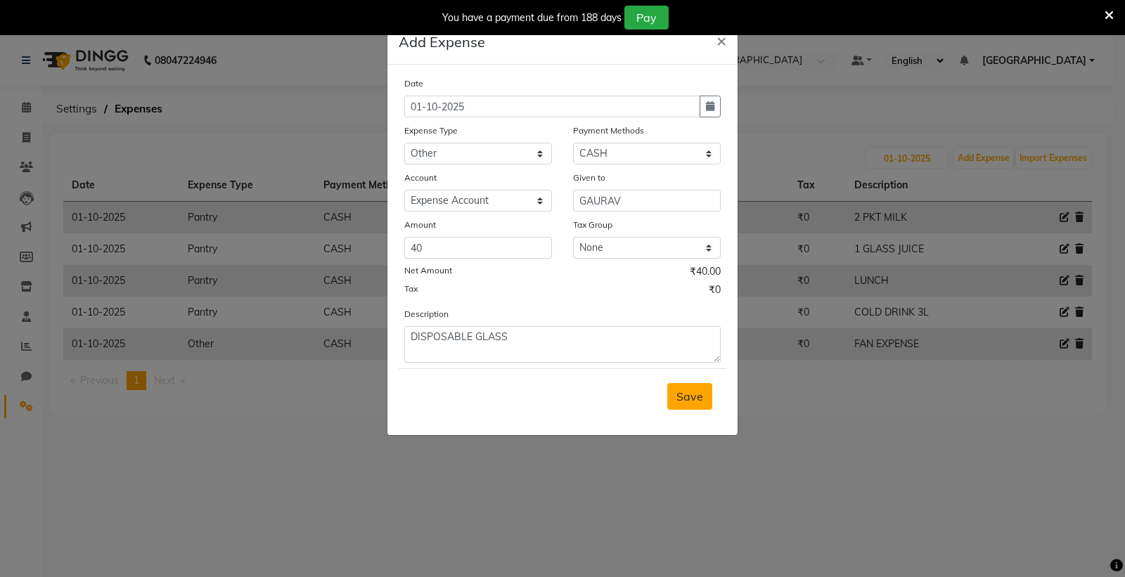
click at [678, 396] on span "Save" at bounding box center [689, 396] width 27 height 14
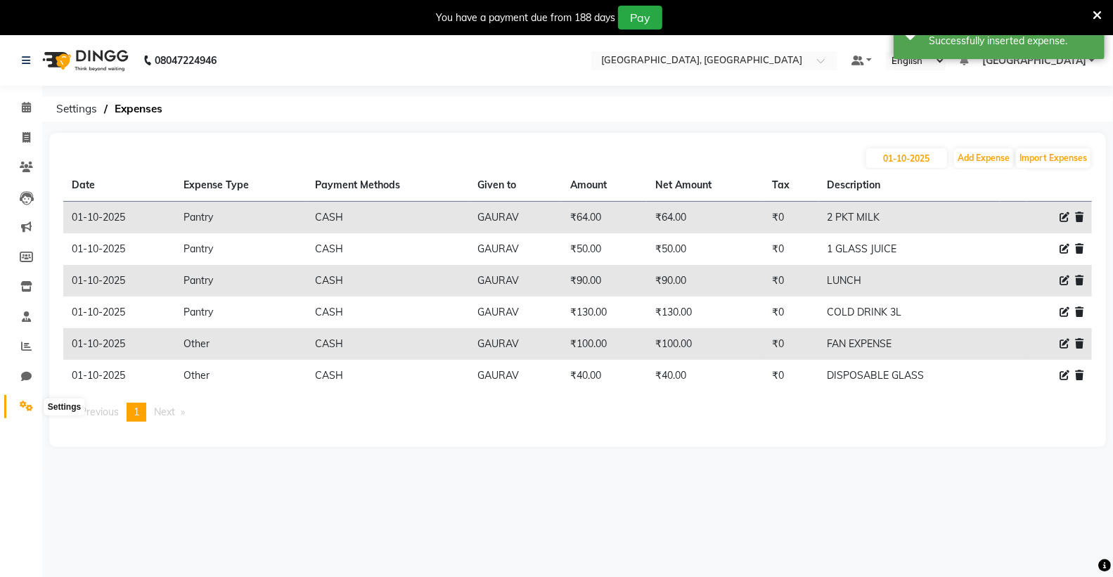
click at [14, 408] on span at bounding box center [26, 407] width 25 height 16
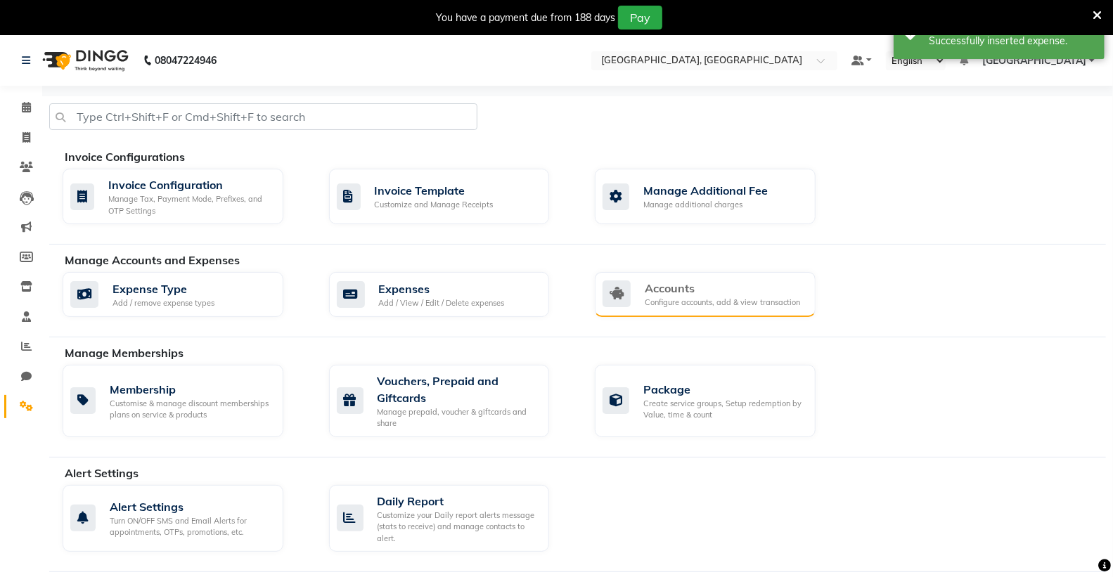
click at [658, 283] on div "Accounts" at bounding box center [722, 288] width 155 height 17
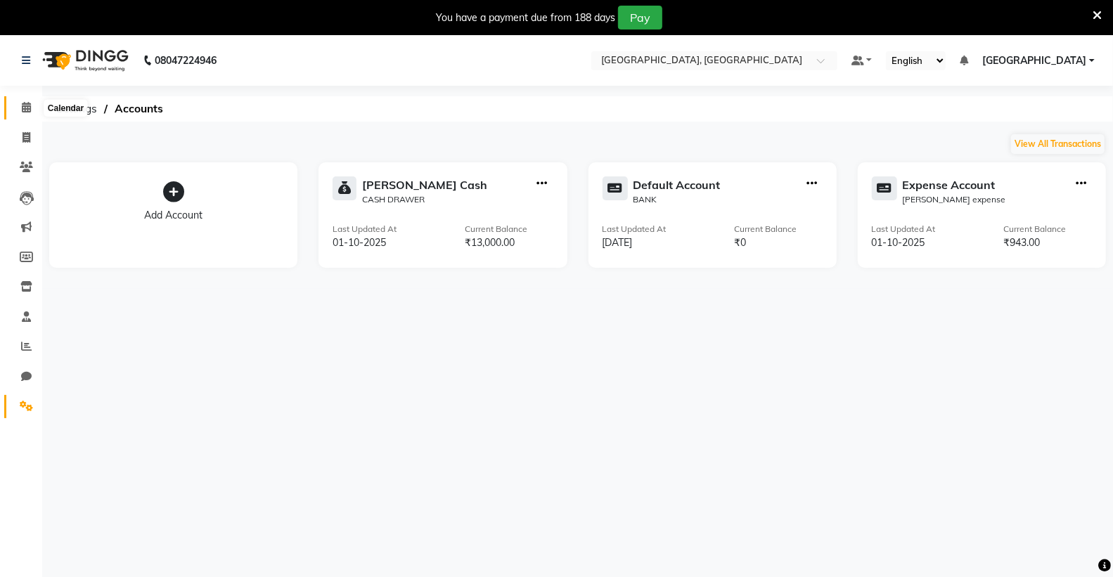
click at [27, 111] on icon at bounding box center [26, 107] width 9 height 11
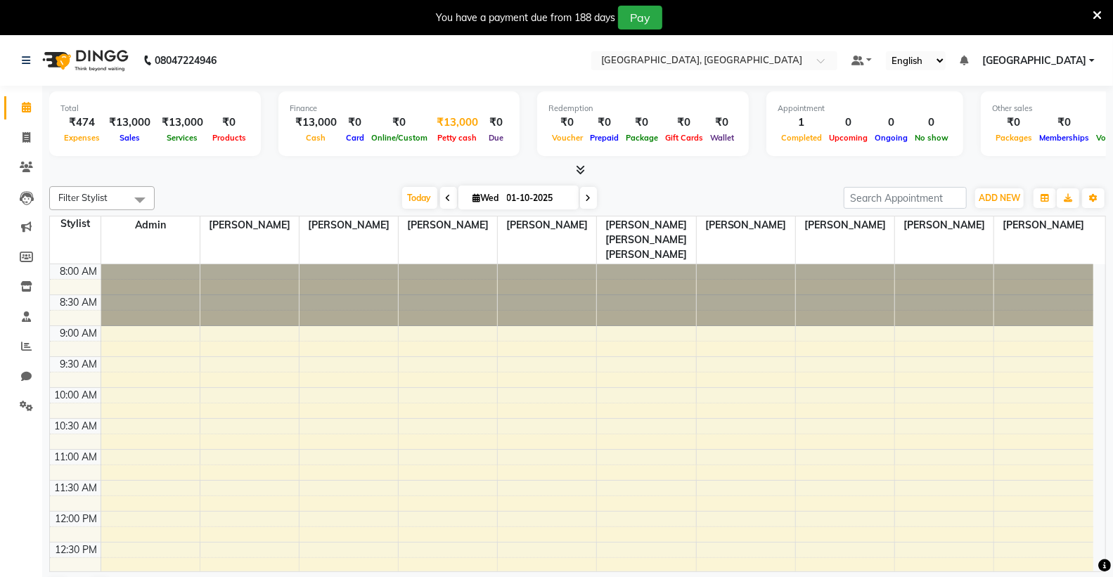
click at [458, 137] on span "Petty cash" at bounding box center [457, 138] width 46 height 10
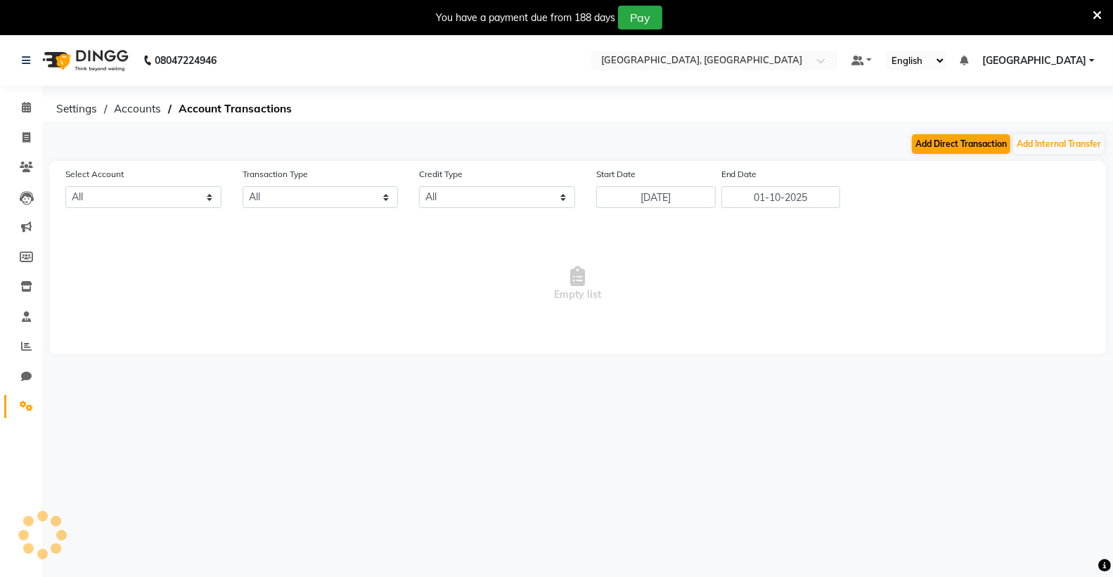
select select "6945"
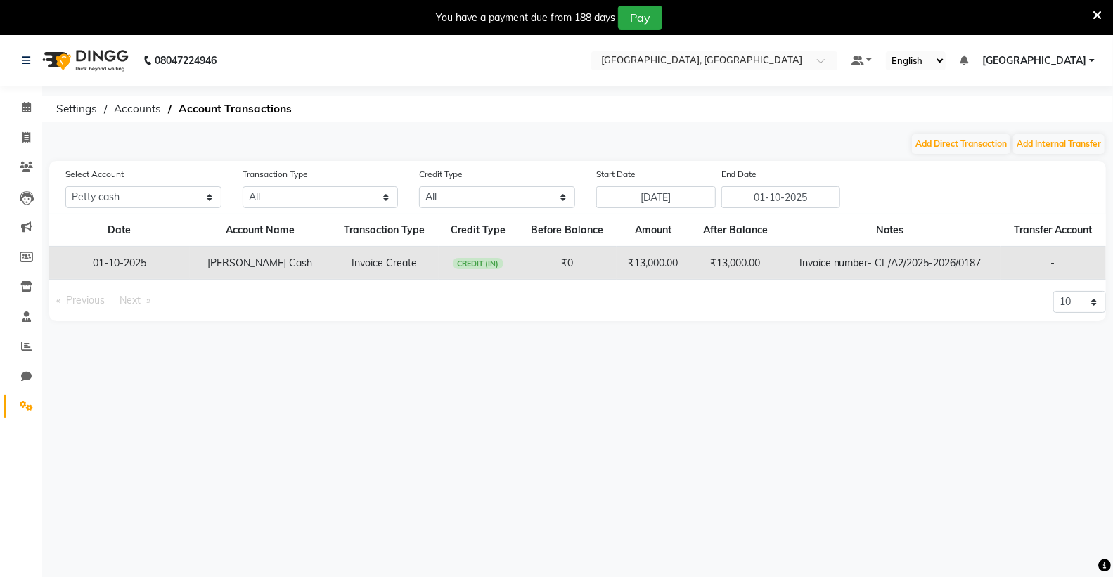
click at [957, 131] on div "08047224946 Select Location × Colour Lounge Academy, Kabir Park Default Panel M…" at bounding box center [556, 323] width 1113 height 577
click at [974, 141] on button "Add Direct Transaction" at bounding box center [961, 144] width 98 height 20
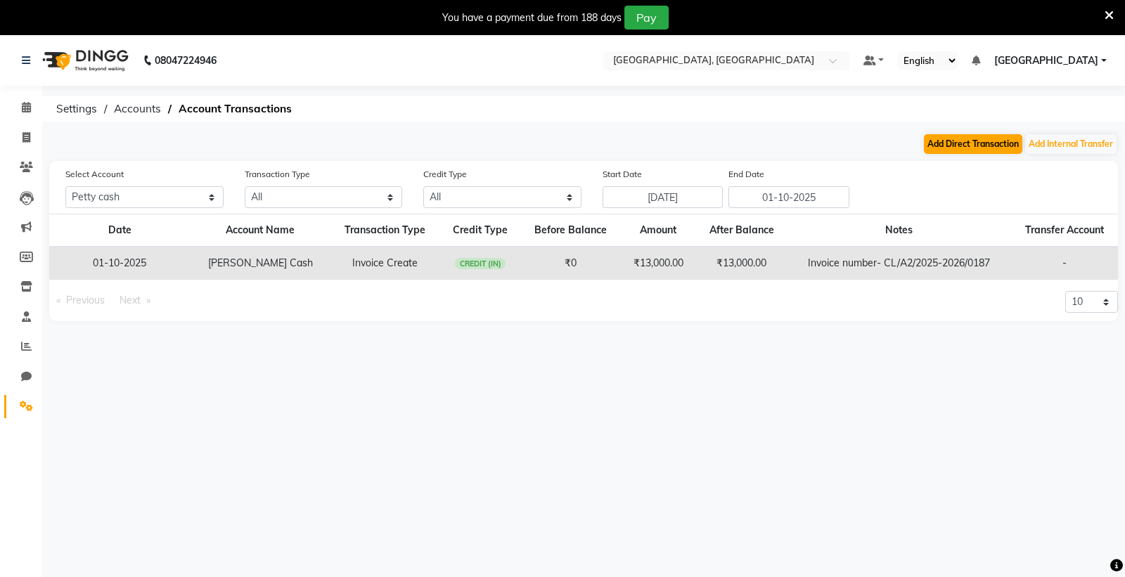
select select "direct"
select select "6945"
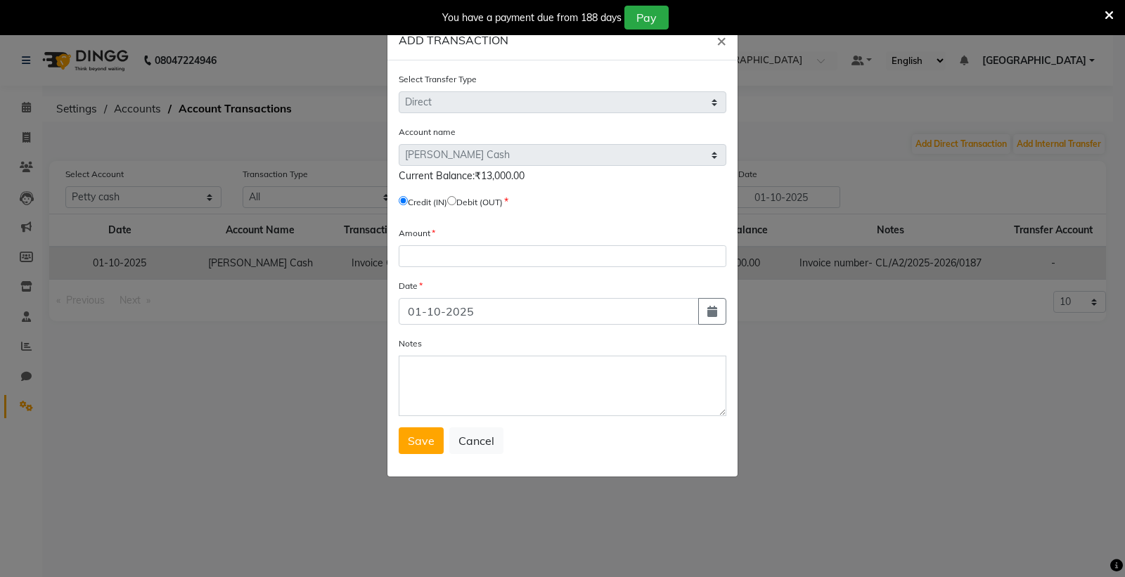
click at [456, 200] on input "radio" at bounding box center [451, 200] width 9 height 9
radio input "true"
drag, startPoint x: 479, startPoint y: 174, endPoint x: 556, endPoint y: 180, distance: 76.8
click at [556, 180] on div "Current Balance:₹13,000.00" at bounding box center [563, 176] width 328 height 15
copy span "13,000.00"
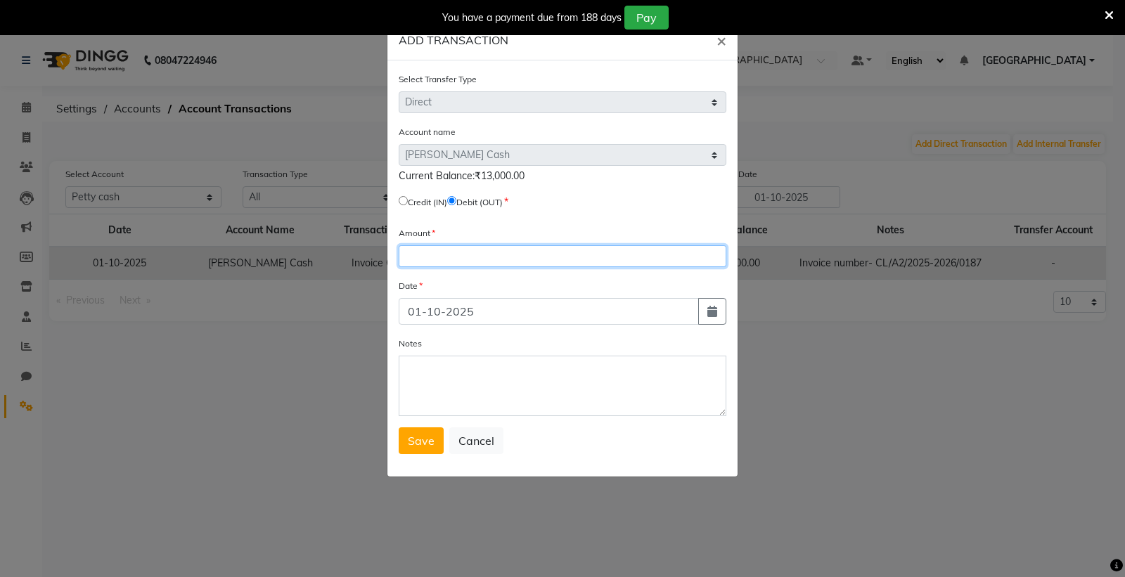
click at [438, 259] on input "number" at bounding box center [563, 256] width 328 height 22
paste input "13000.00"
type input "13000.00"
click at [412, 444] on span "Save" at bounding box center [421, 441] width 27 height 14
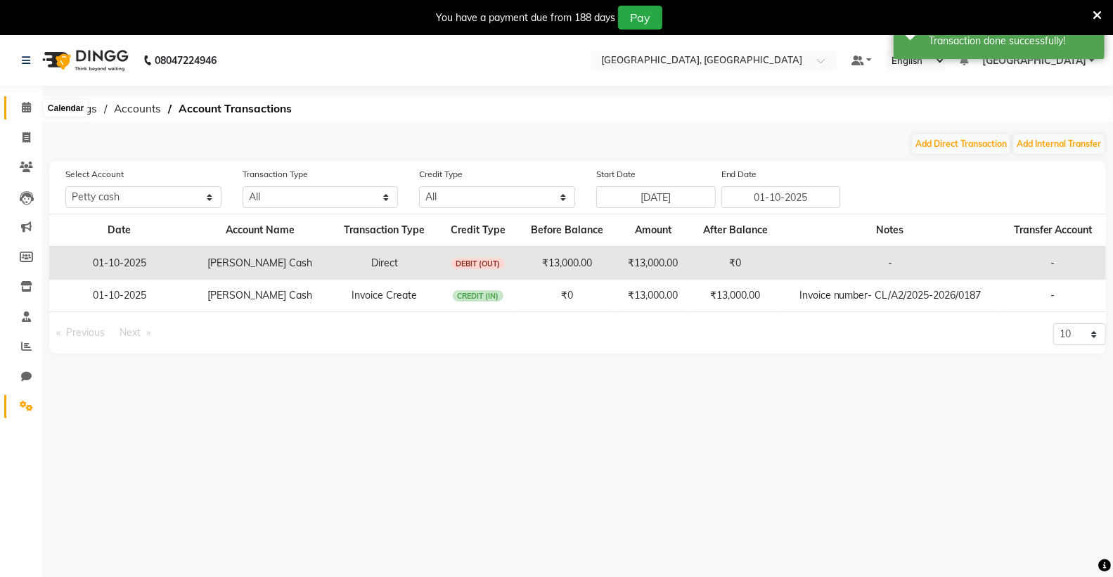
click at [31, 108] on span at bounding box center [26, 108] width 25 height 16
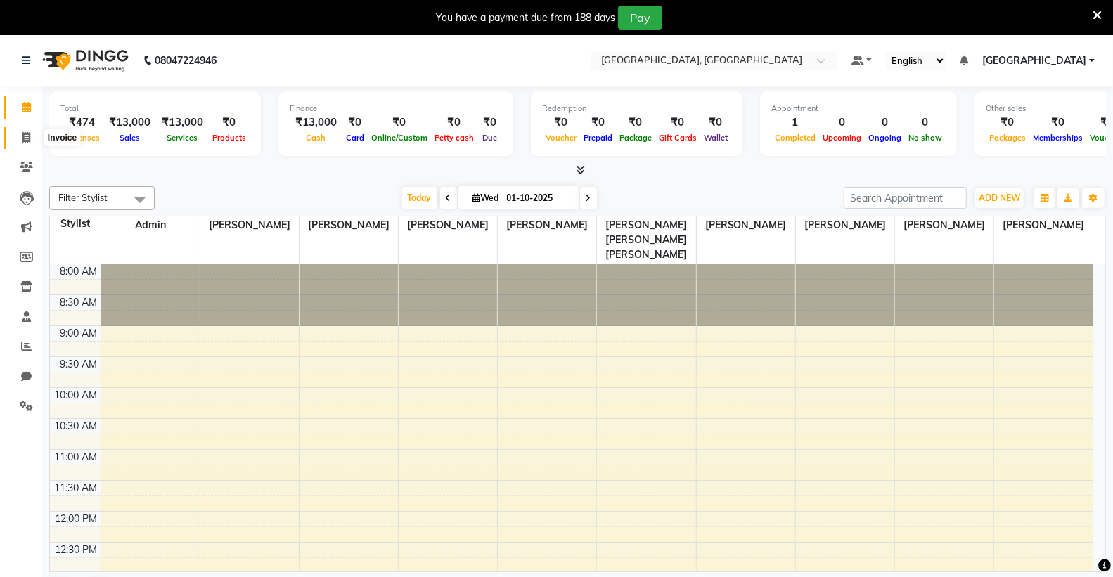
click at [22, 143] on icon at bounding box center [26, 137] width 8 height 11
select select "service"
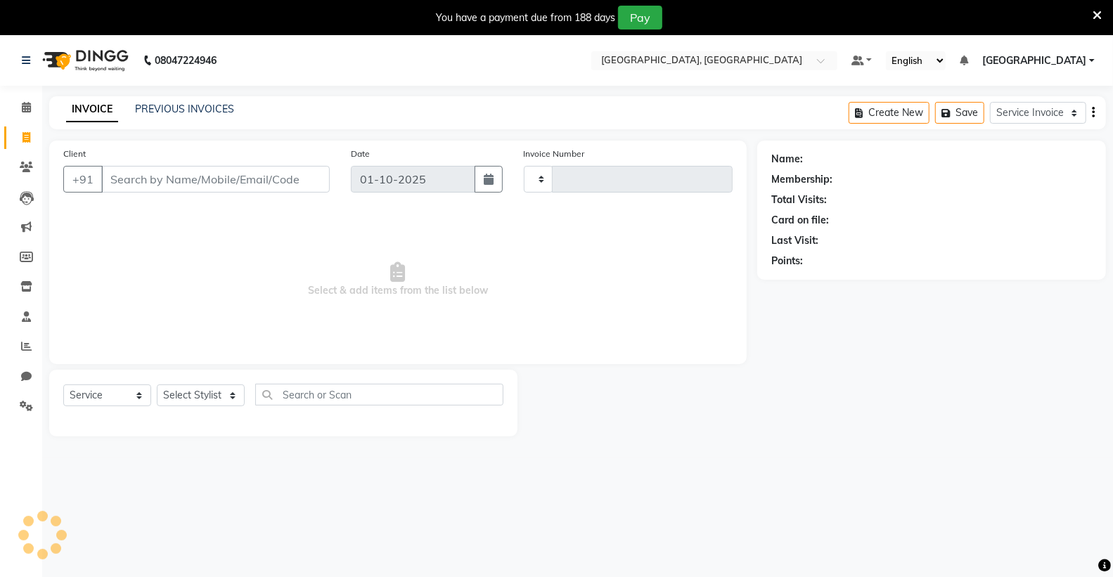
type input "0188"
select select "8017"
click at [214, 108] on link "PREVIOUS INVOICES" at bounding box center [184, 109] width 99 height 13
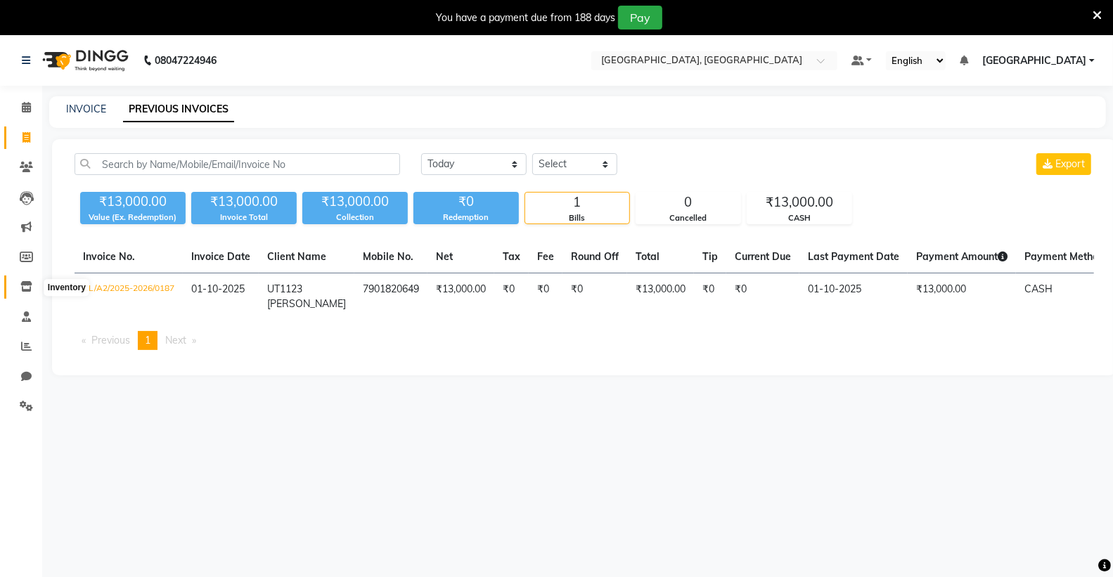
click at [24, 287] on icon at bounding box center [26, 286] width 12 height 11
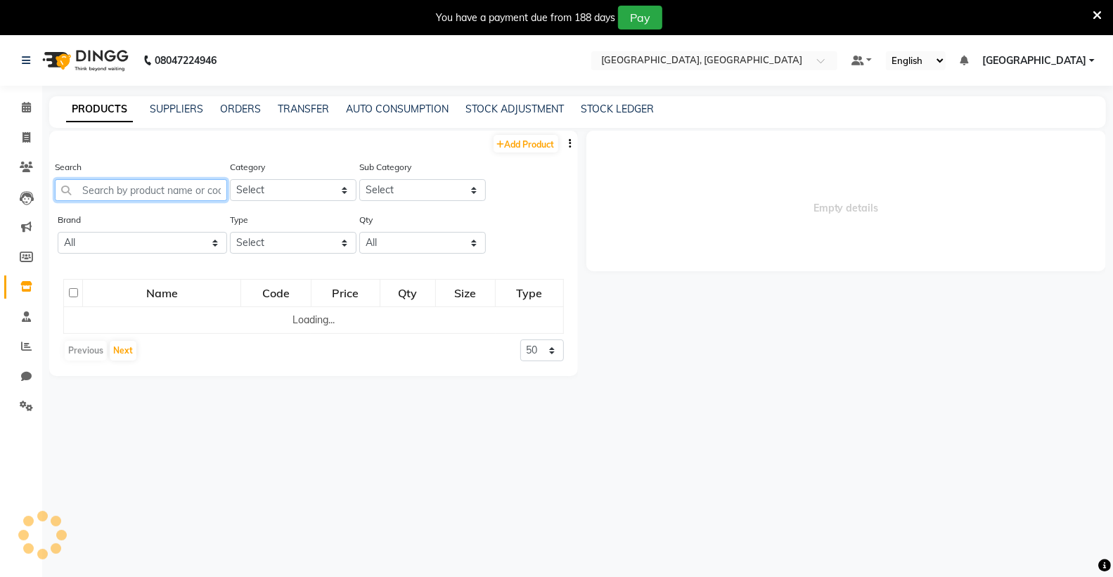
click at [104, 193] on input "text" at bounding box center [141, 190] width 172 height 22
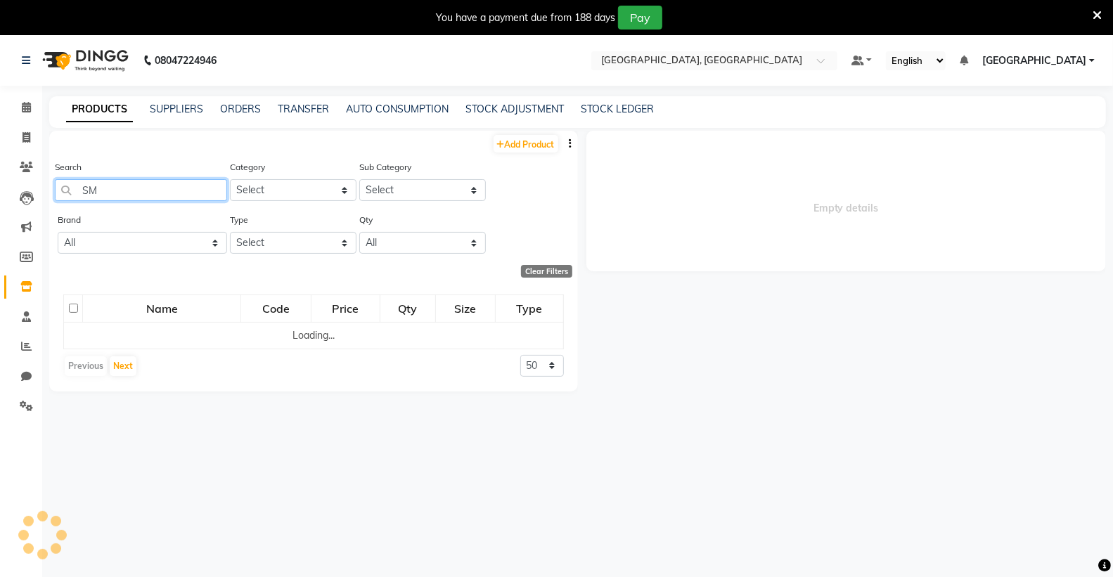
type input "SMA"
select select
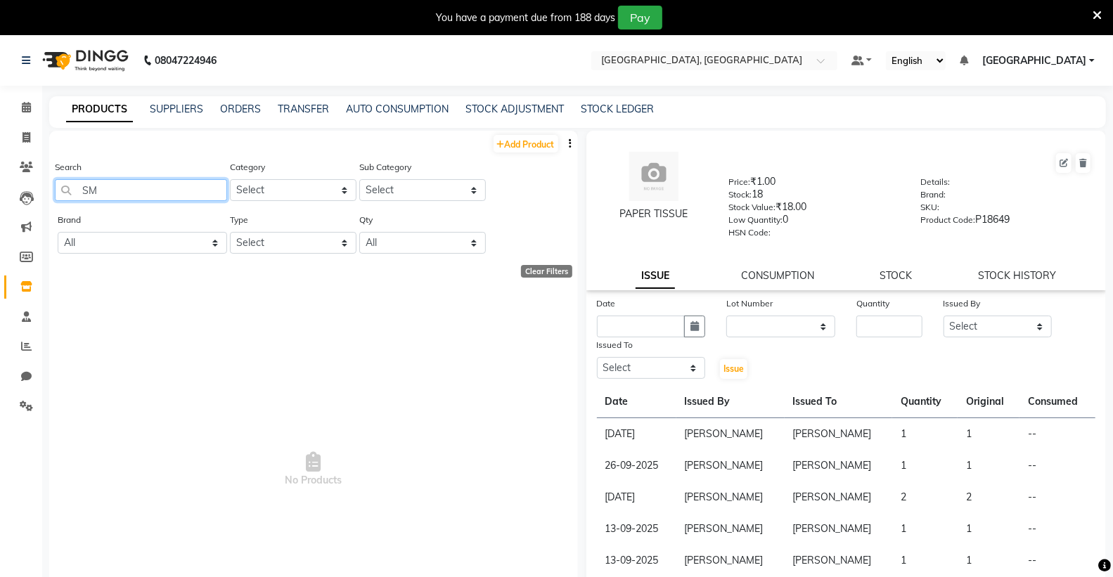
type input "S"
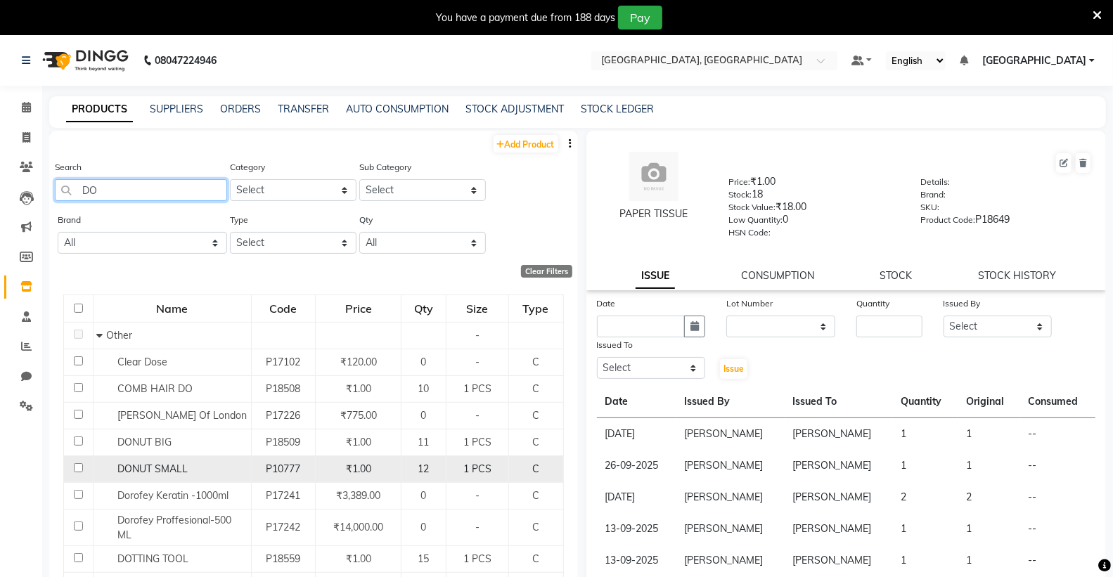
type input "DO"
click at [181, 467] on span "DONUT SMALL" at bounding box center [152, 469] width 70 height 13
select select
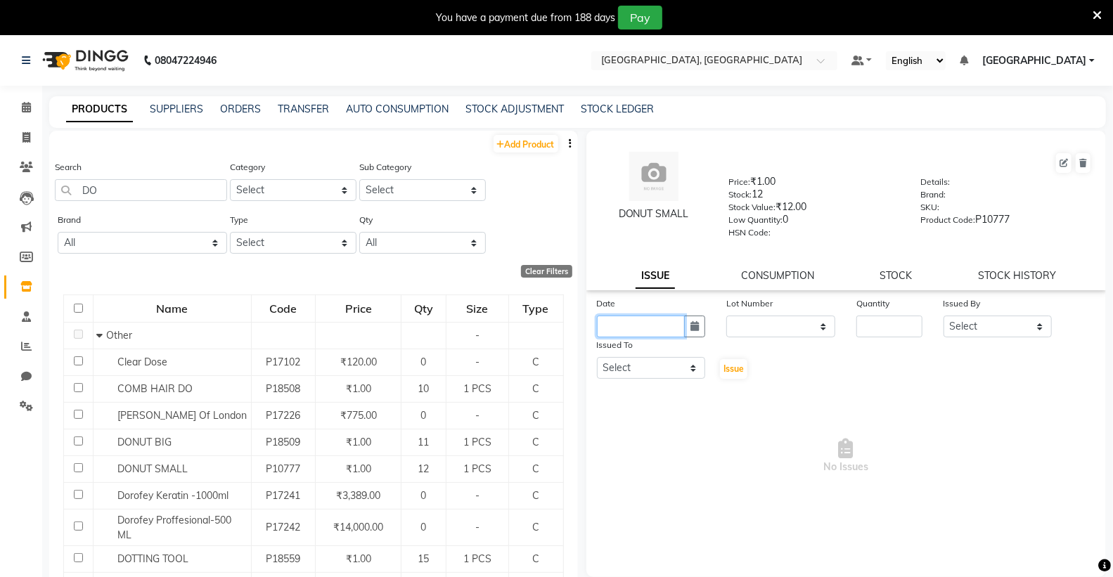
click at [645, 319] on input "text" at bounding box center [641, 327] width 89 height 22
select select "10"
select select "2025"
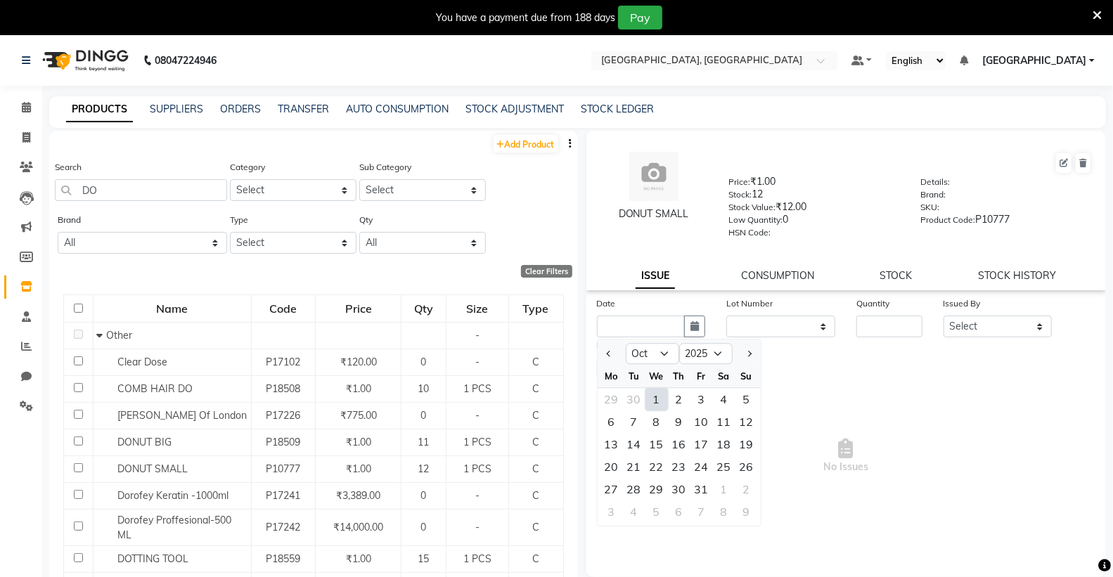
click at [652, 399] on div "1" at bounding box center [656, 399] width 22 height 22
type input "01-10-2025"
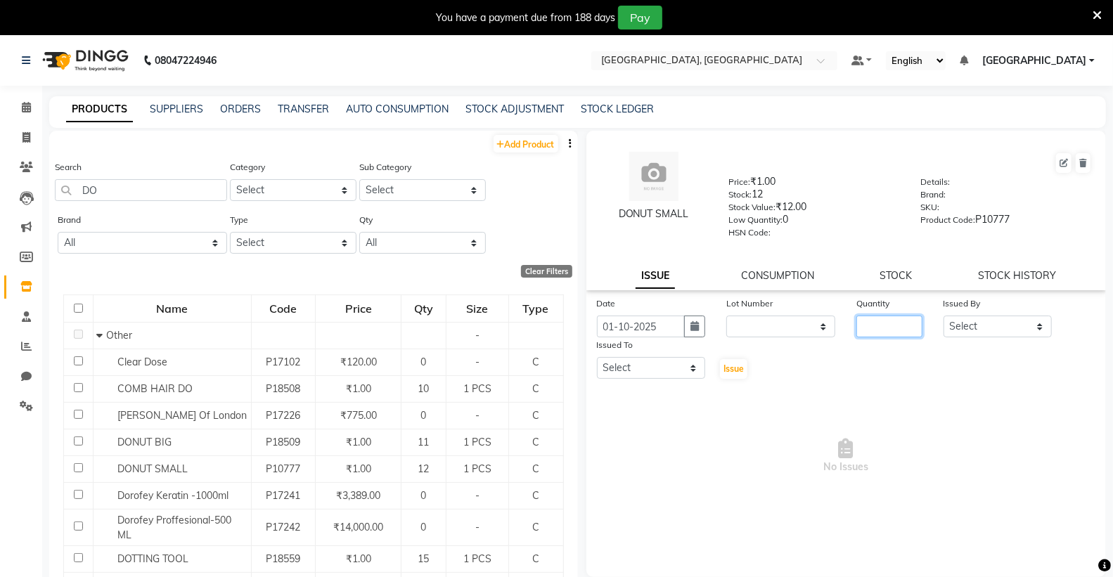
click at [862, 325] on input "number" at bounding box center [888, 327] width 65 height 22
type input "2"
click at [986, 328] on select "Select Admin [PERSON_NAME] [PERSON_NAME] [PERSON_NAME] [PERSON_NAME] [PERSON_NA…" at bounding box center [997, 327] width 109 height 22
select select "72659"
click at [943, 316] on select "Select Admin [PERSON_NAME] [PERSON_NAME] [PERSON_NAME] [PERSON_NAME] [PERSON_NA…" at bounding box center [997, 327] width 109 height 22
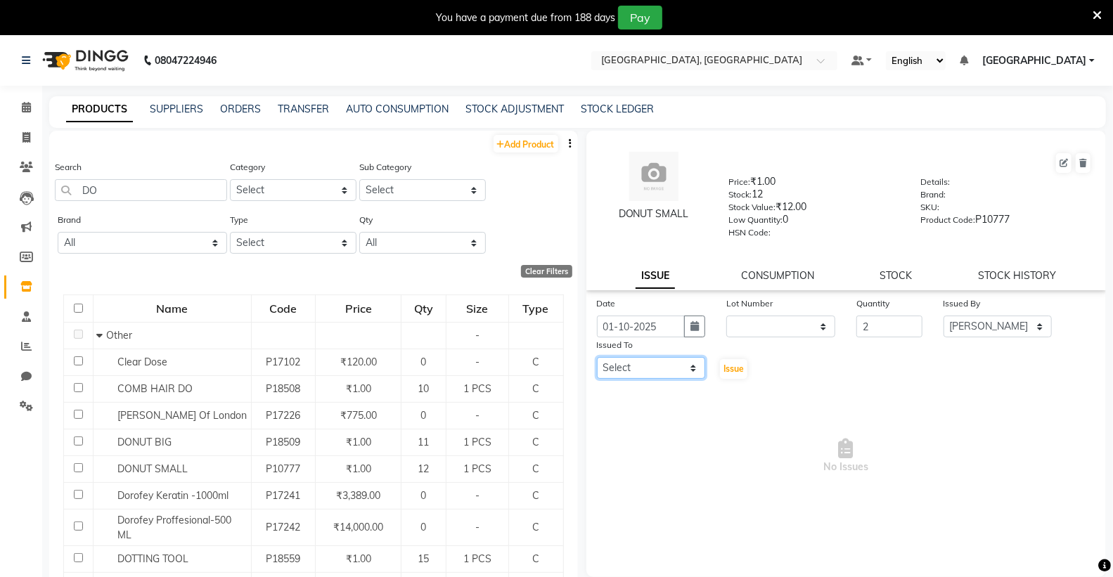
click at [652, 364] on select "Select Admin [PERSON_NAME] [PERSON_NAME] [PERSON_NAME] [PERSON_NAME] [PERSON_NA…" at bounding box center [651, 368] width 109 height 22
select select "86195"
click at [597, 358] on select "Select Admin [PERSON_NAME] [PERSON_NAME] [PERSON_NAME] [PERSON_NAME] [PERSON_NA…" at bounding box center [651, 368] width 109 height 22
click at [724, 366] on span "Issue" at bounding box center [733, 368] width 20 height 11
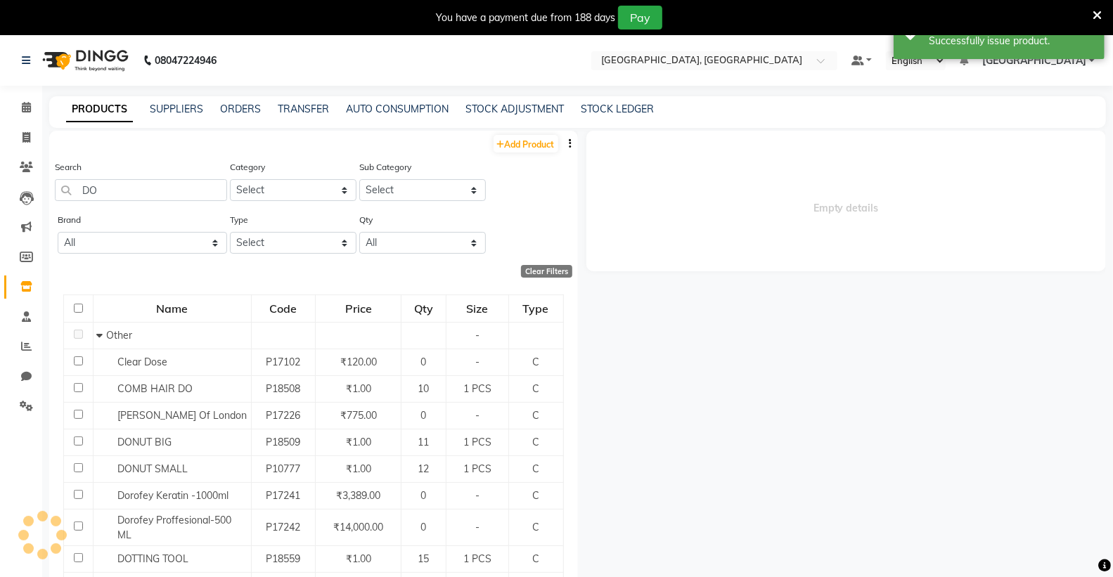
select select
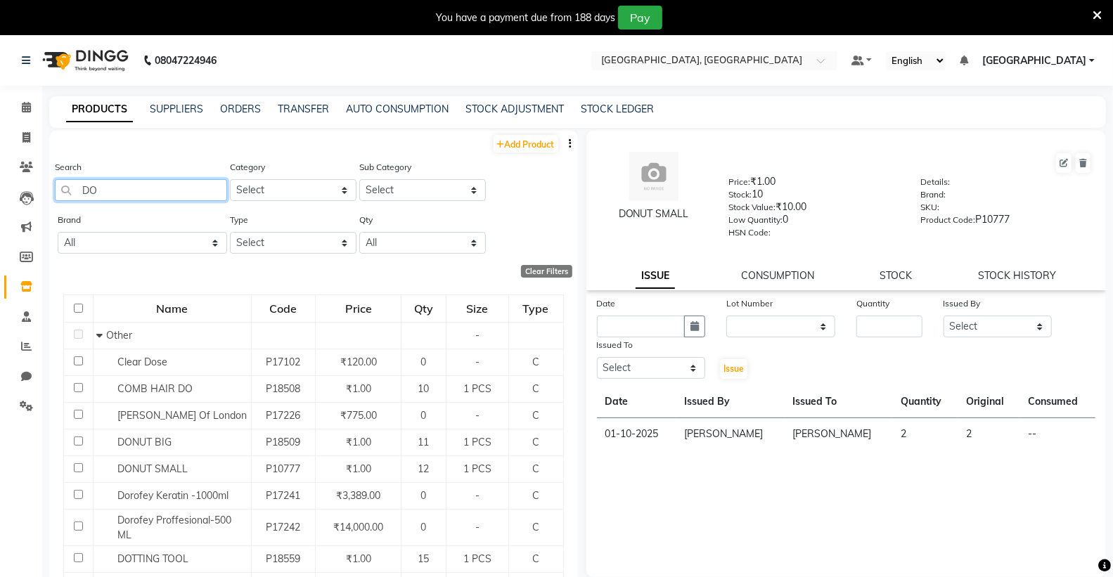
click at [120, 187] on input "DO" at bounding box center [141, 190] width 172 height 22
type input "D"
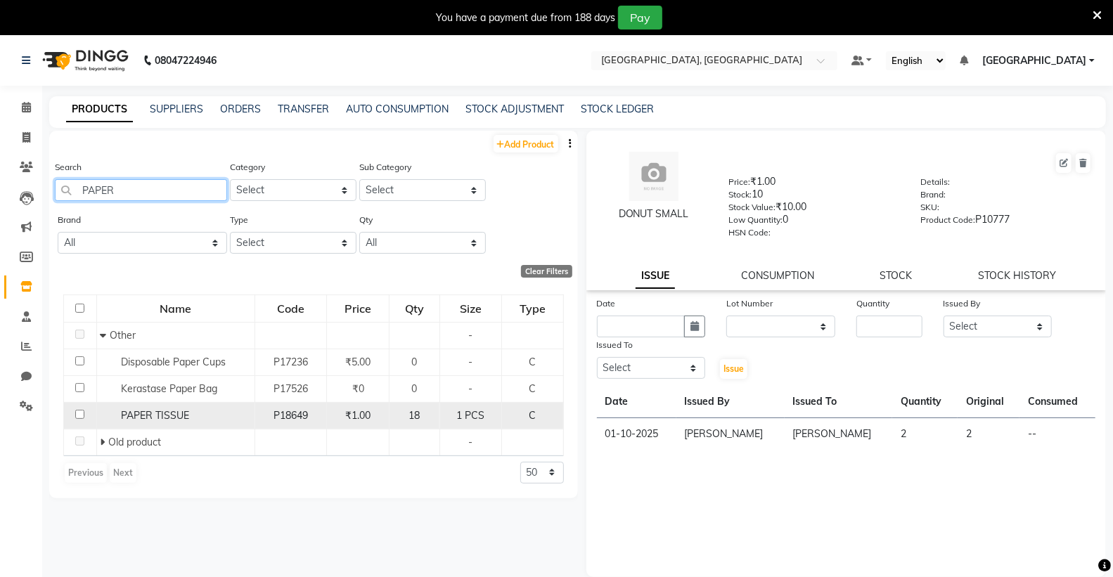
type input "PAPER"
click at [151, 410] on span "PAPER TISSUE" at bounding box center [155, 415] width 68 height 13
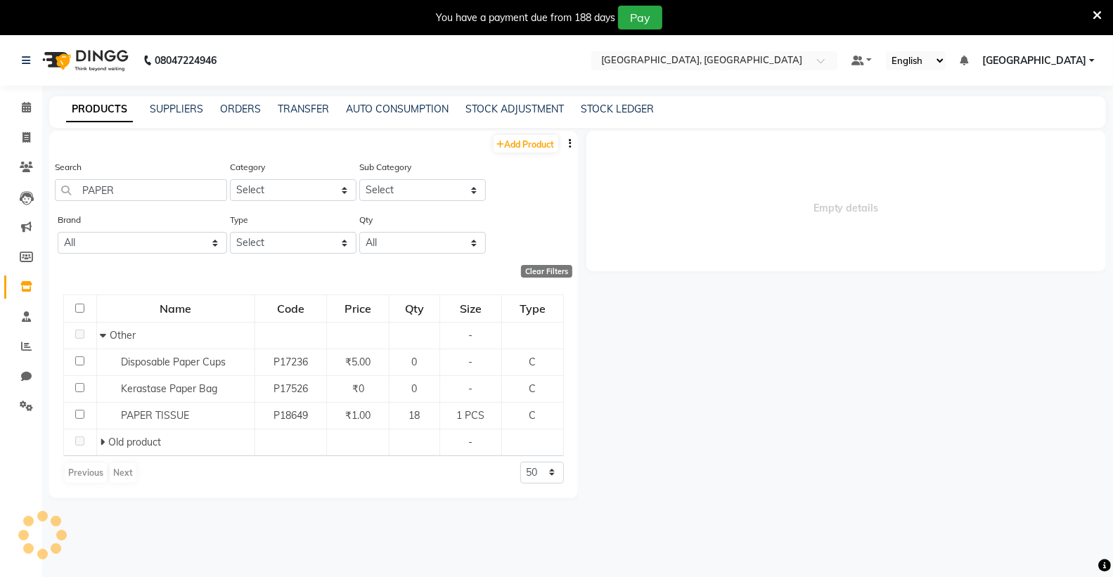
select select
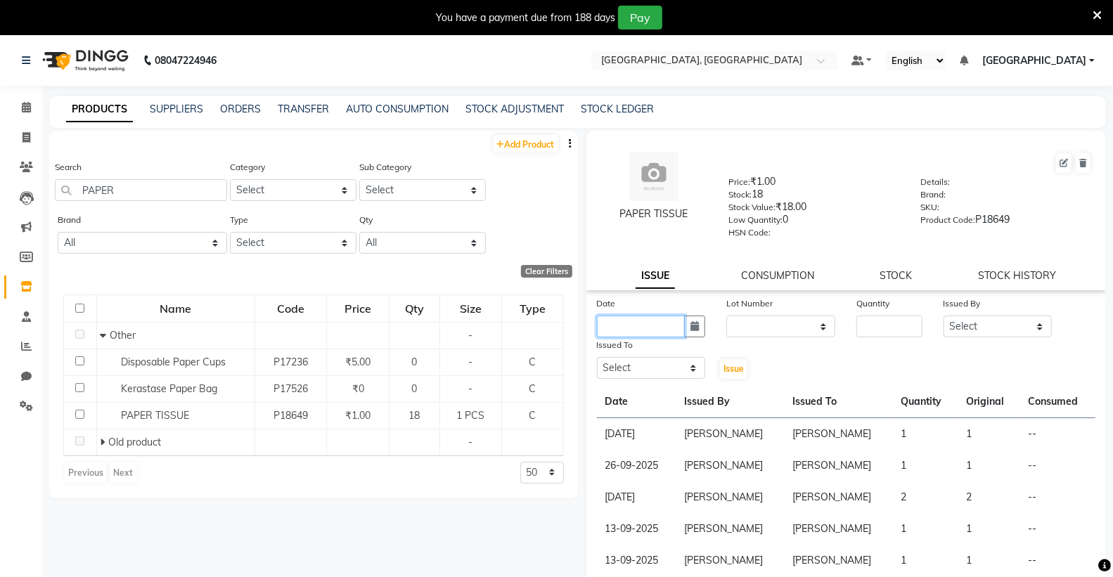
click at [635, 330] on input "text" at bounding box center [641, 327] width 89 height 22
select select "10"
select select "2025"
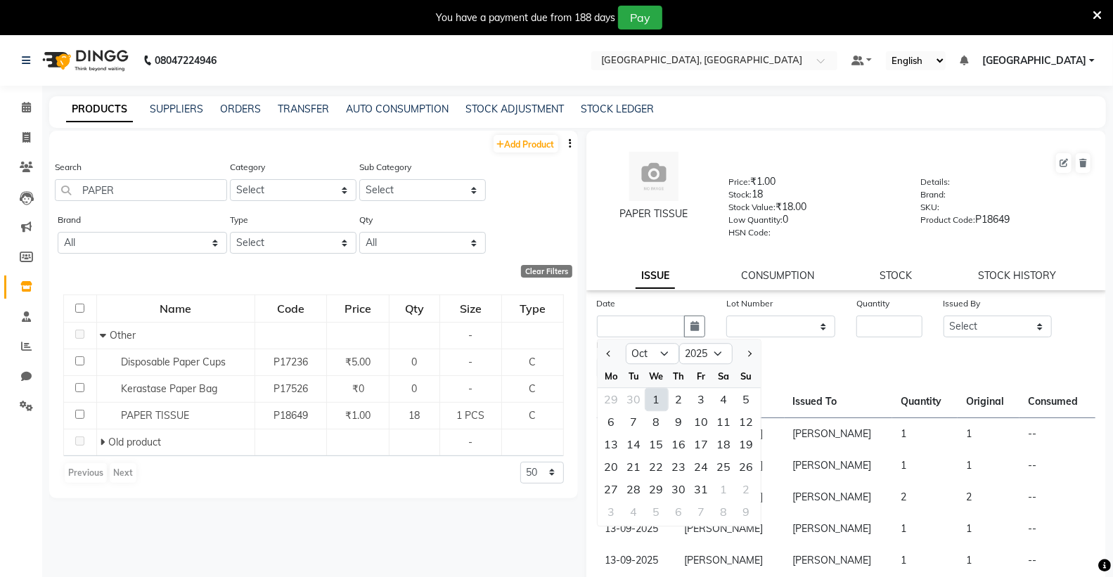
drag, startPoint x: 651, startPoint y: 397, endPoint x: 725, endPoint y: 387, distance: 74.5
click at [655, 397] on div "1" at bounding box center [656, 399] width 22 height 22
type input "01-10-2025"
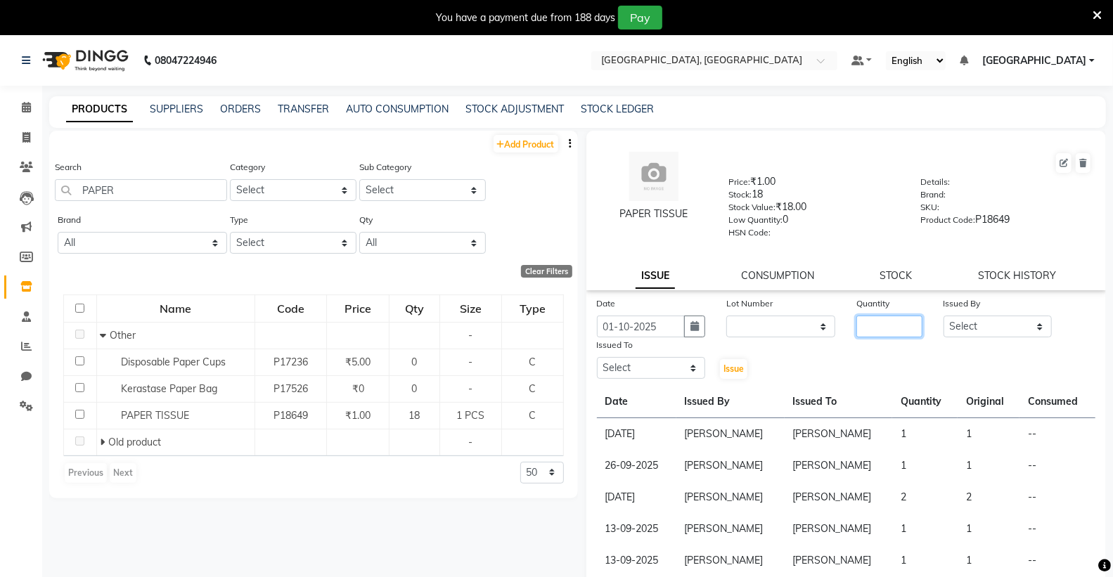
click at [888, 327] on input "number" at bounding box center [888, 327] width 65 height 22
type input "1"
click at [978, 334] on select "Select Admin [PERSON_NAME] [PERSON_NAME] [PERSON_NAME] [PERSON_NAME] [PERSON_NA…" at bounding box center [997, 327] width 109 height 22
select select "72650"
click at [943, 316] on select "Select Admin [PERSON_NAME] [PERSON_NAME] [PERSON_NAME] [PERSON_NAME] [PERSON_NA…" at bounding box center [997, 327] width 109 height 22
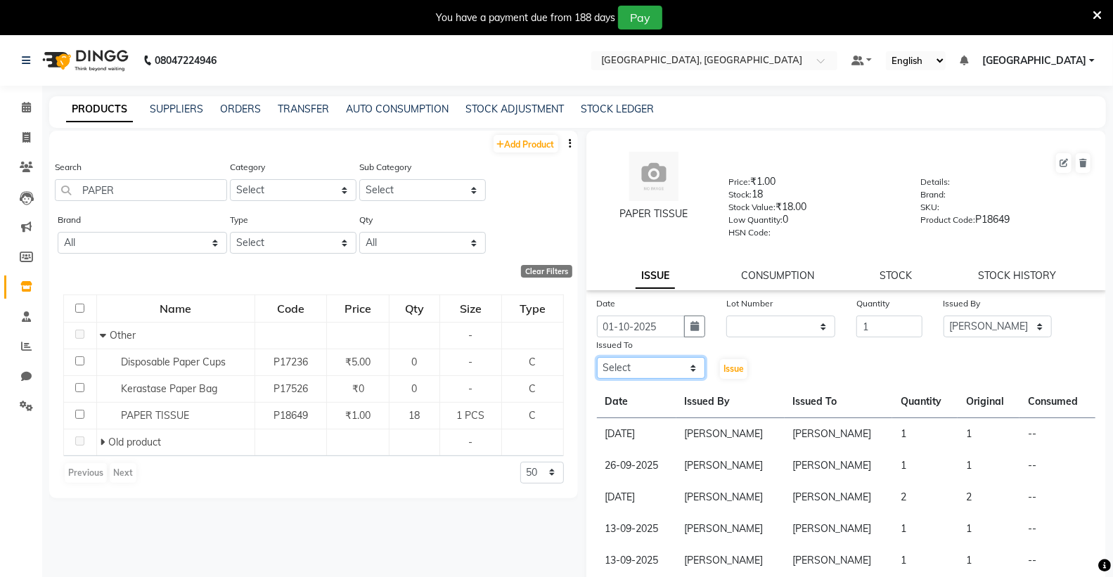
drag, startPoint x: 617, startPoint y: 375, endPoint x: 628, endPoint y: 363, distance: 15.9
click at [620, 375] on select "Select Admin [PERSON_NAME] [PERSON_NAME] [PERSON_NAME] [PERSON_NAME] [PERSON_NA…" at bounding box center [651, 368] width 109 height 22
select select "72650"
click at [597, 358] on select "Select Admin [PERSON_NAME] [PERSON_NAME] [PERSON_NAME] [PERSON_NAME] [PERSON_NA…" at bounding box center [651, 368] width 109 height 22
drag, startPoint x: 733, startPoint y: 371, endPoint x: 731, endPoint y: 382, distance: 10.8
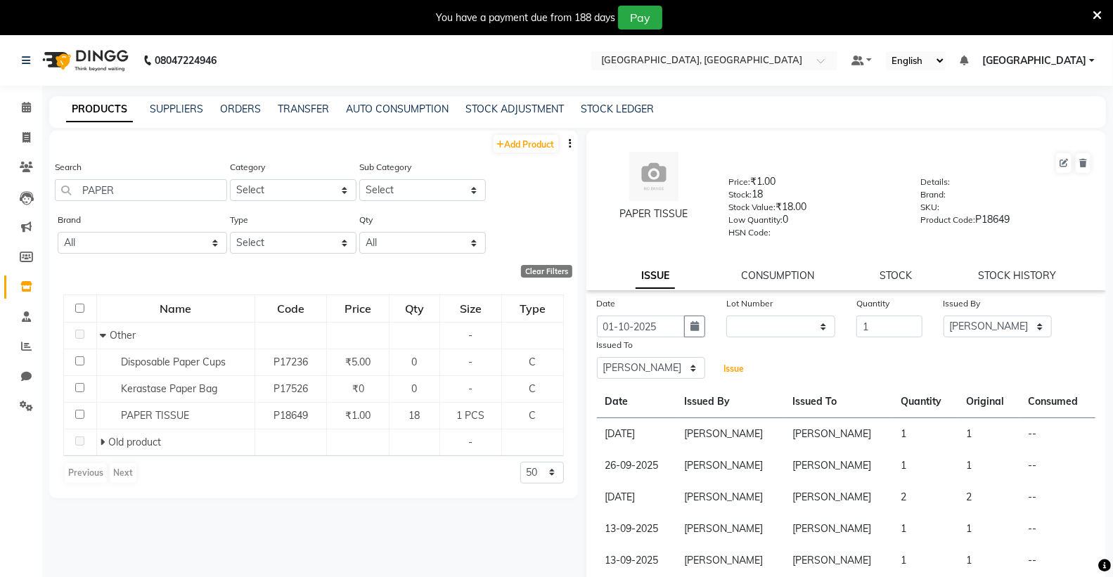
click at [732, 378] on button "Issue" at bounding box center [733, 369] width 27 height 20
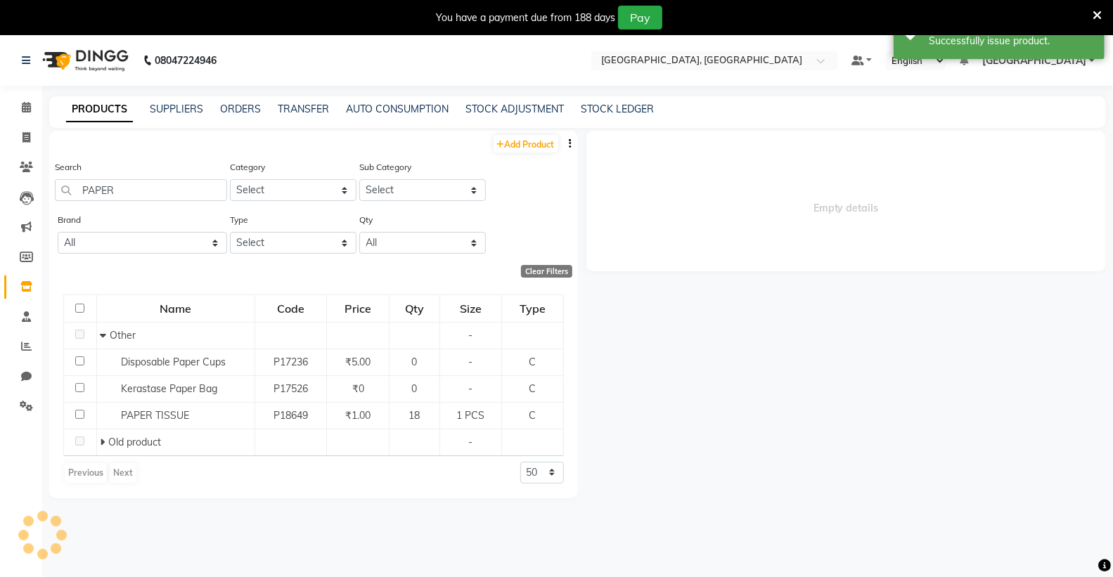
select select
